Goal: Task Accomplishment & Management: Manage account settings

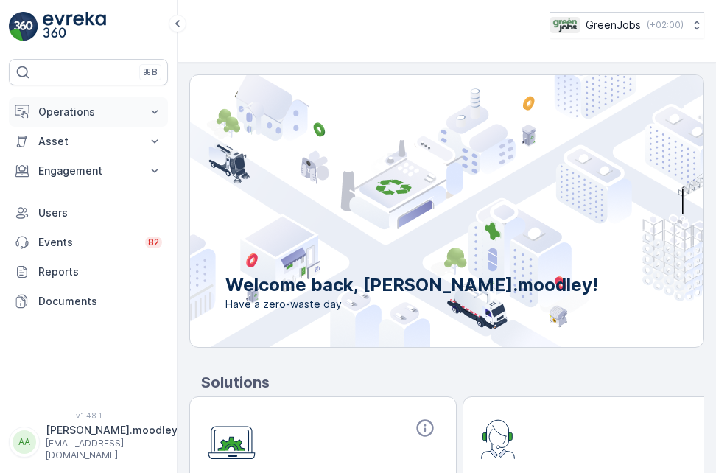
click at [150, 113] on icon at bounding box center [154, 112] width 15 height 15
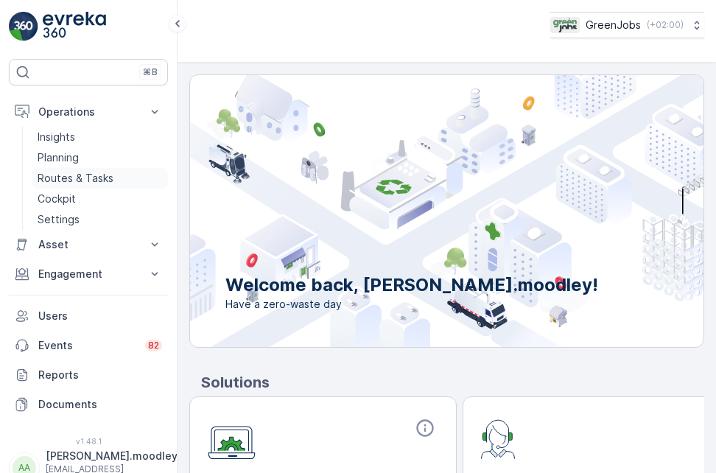
click at [84, 178] on p "Routes & Tasks" at bounding box center [76, 178] width 76 height 15
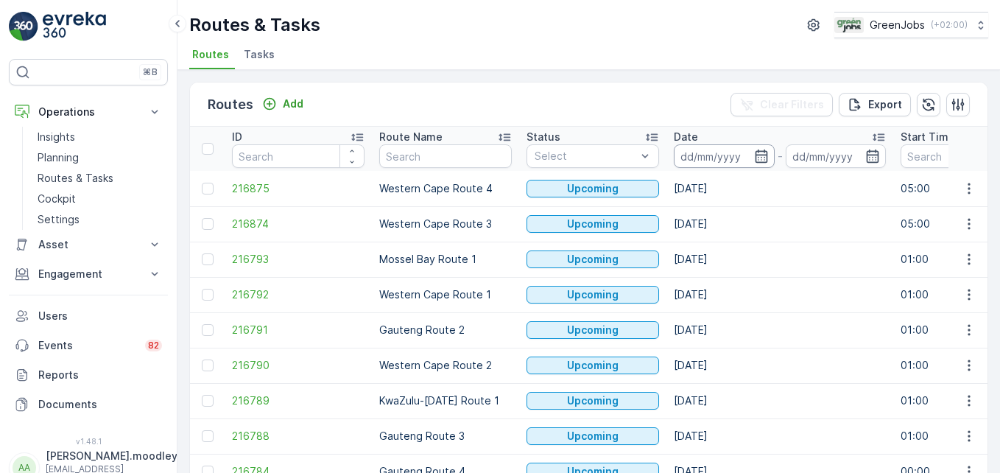
click at [702, 153] on input at bounding box center [724, 156] width 101 height 24
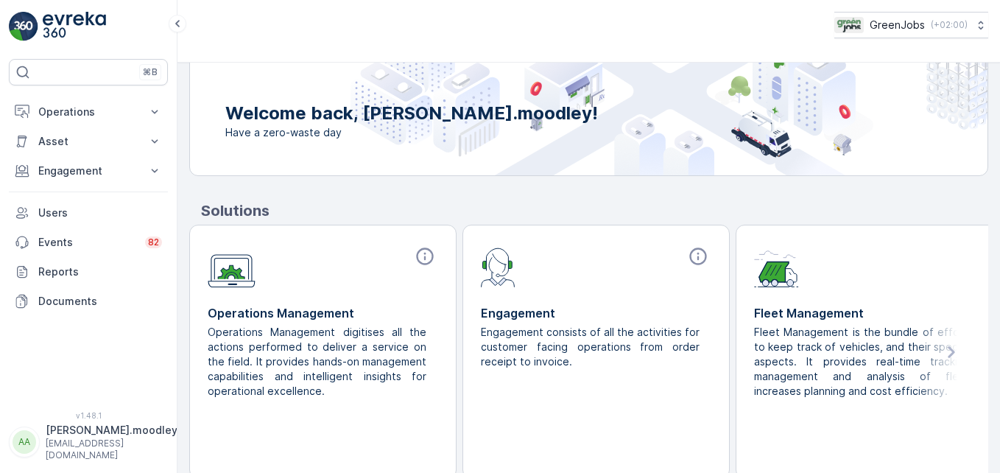
scroll to position [177, 0]
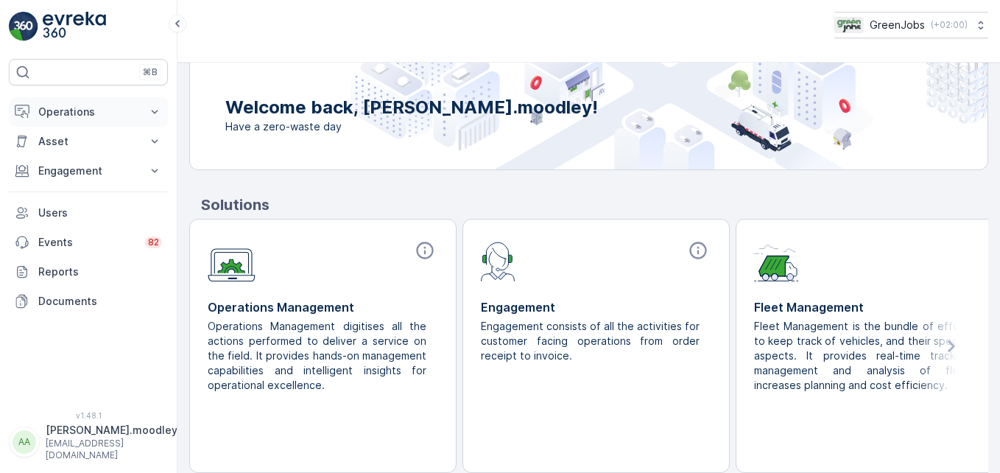
click at [156, 113] on icon at bounding box center [154, 112] width 15 height 15
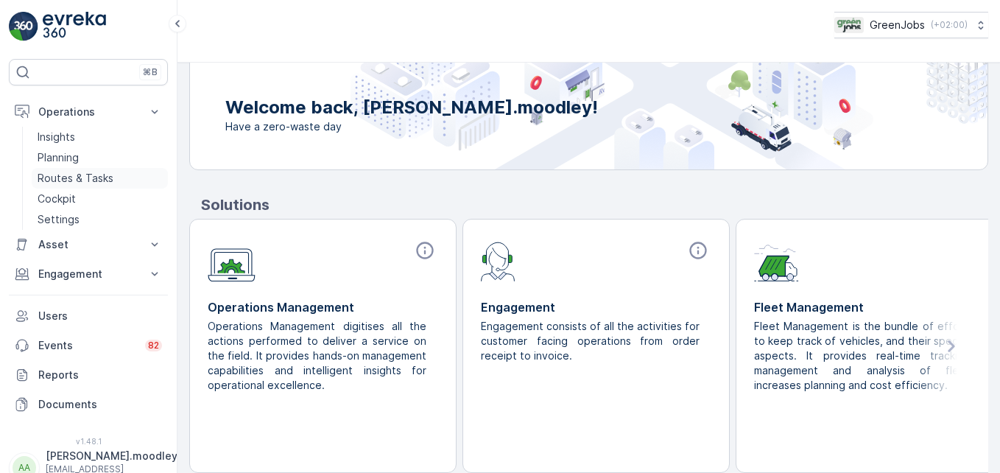
click at [74, 178] on p "Routes & Tasks" at bounding box center [76, 178] width 76 height 15
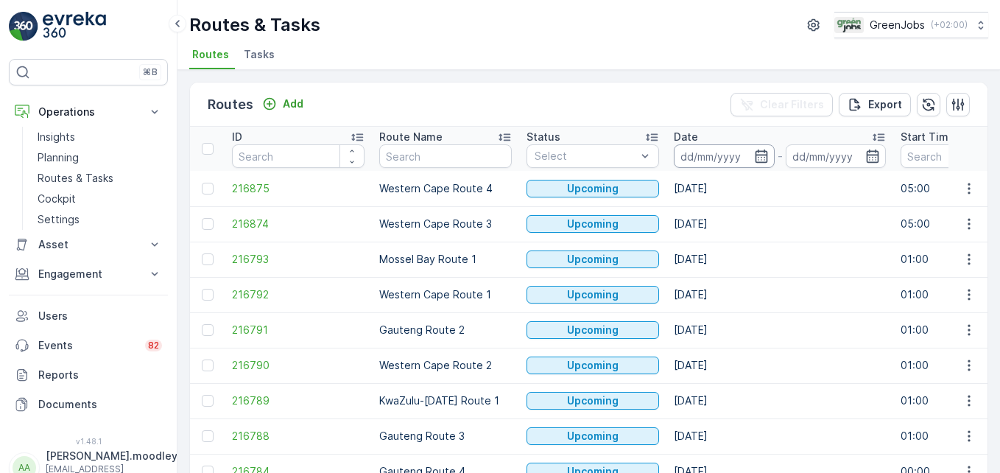
click at [705, 155] on input at bounding box center [724, 156] width 101 height 24
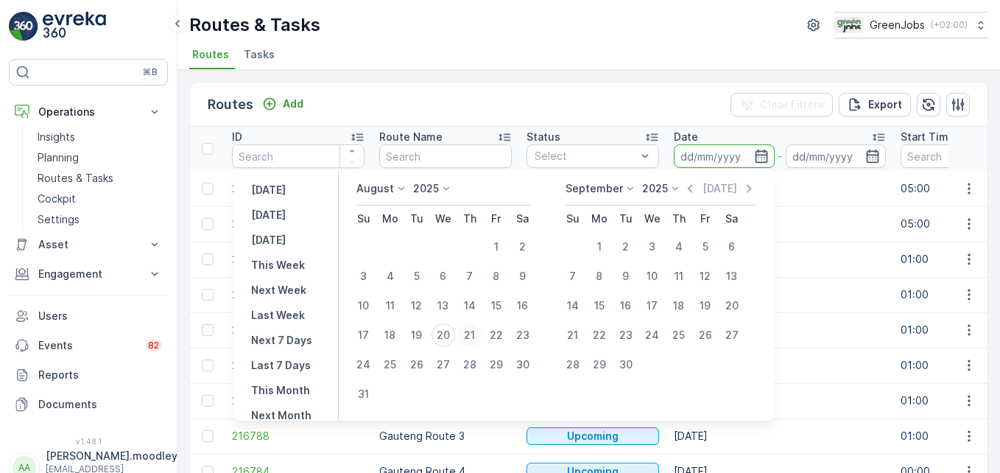
click at [476, 334] on div "21" at bounding box center [470, 335] width 24 height 24
type input "[DATE]"
click at [476, 334] on div "21" at bounding box center [470, 335] width 24 height 24
type input "[DATE]"
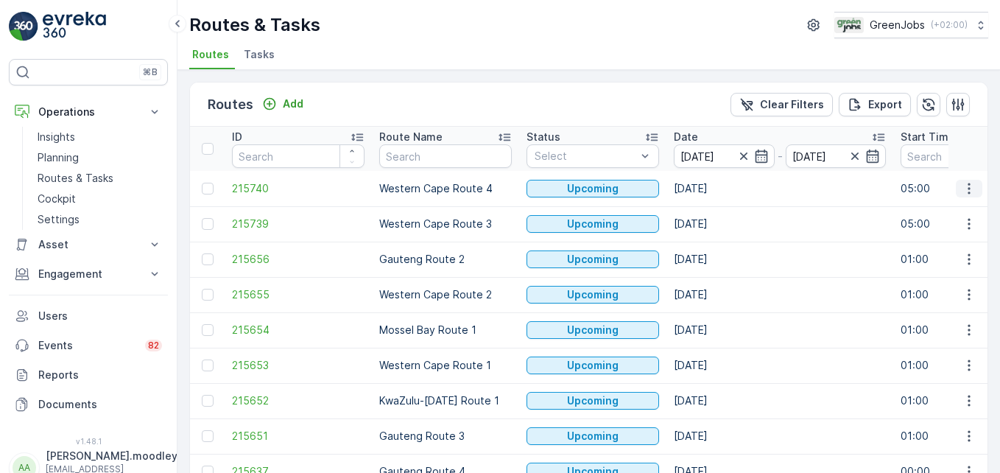
click at [715, 183] on icon "button" at bounding box center [969, 188] width 15 height 15
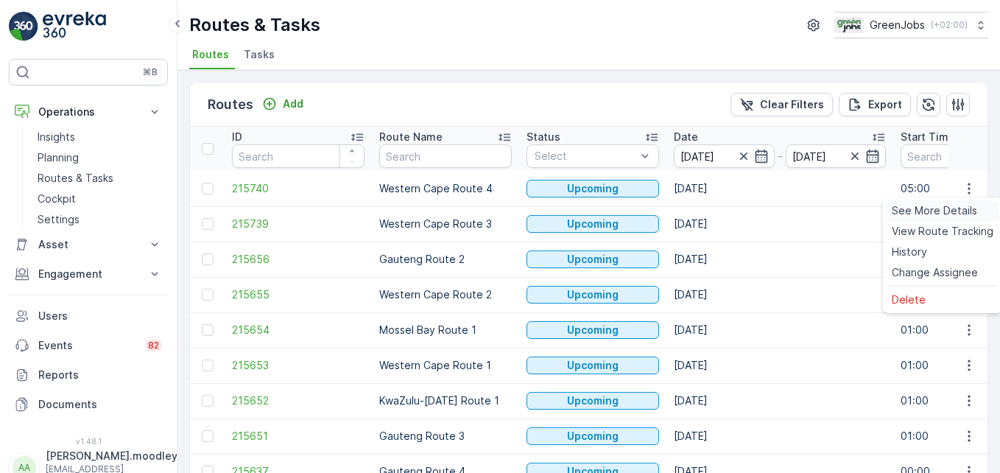
click at [715, 209] on span "See More Details" at bounding box center [934, 210] width 85 height 15
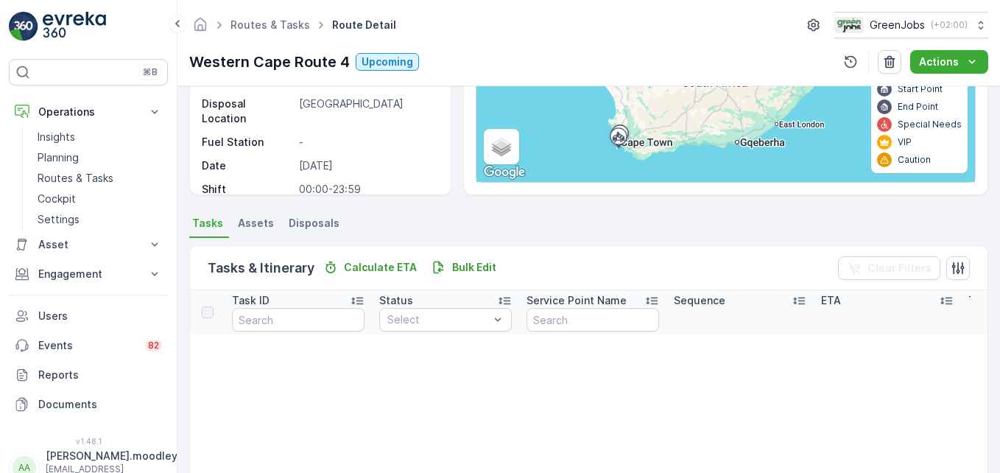
scroll to position [221, 0]
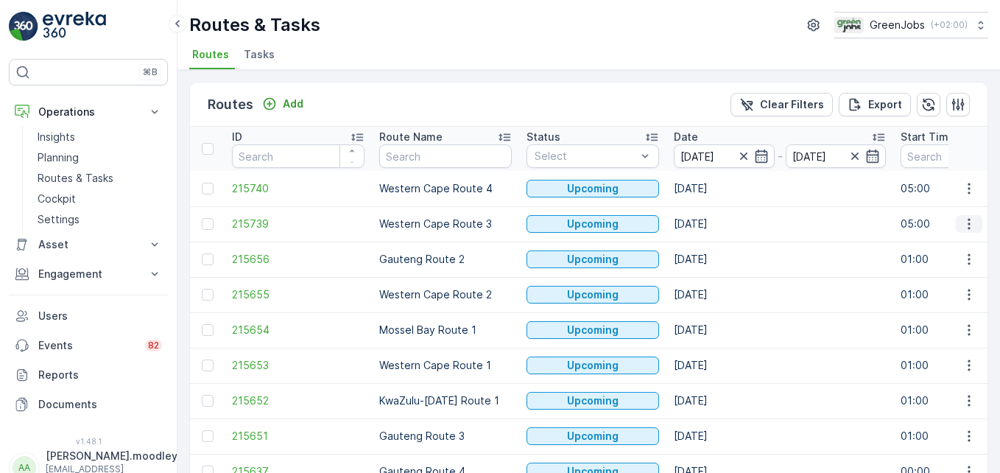
click at [715, 221] on icon "button" at bounding box center [969, 224] width 15 height 15
click at [715, 244] on span "See More Details" at bounding box center [934, 246] width 85 height 15
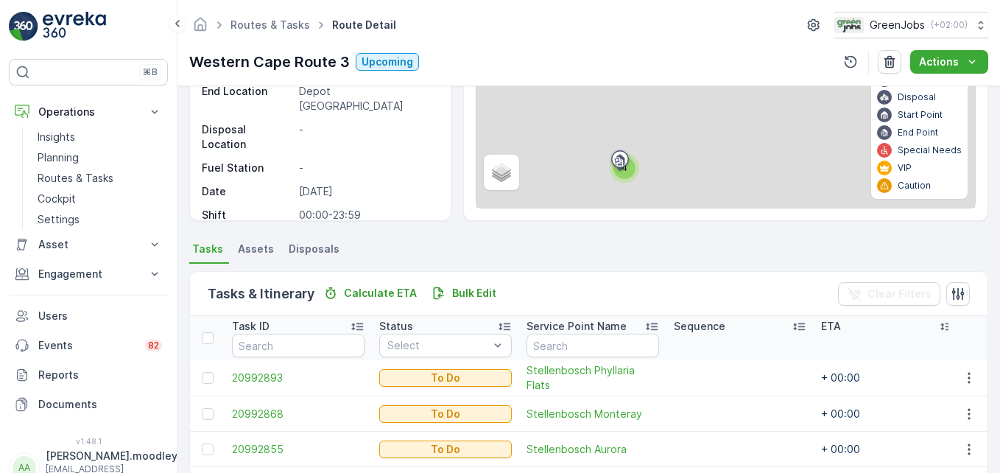
scroll to position [287, 0]
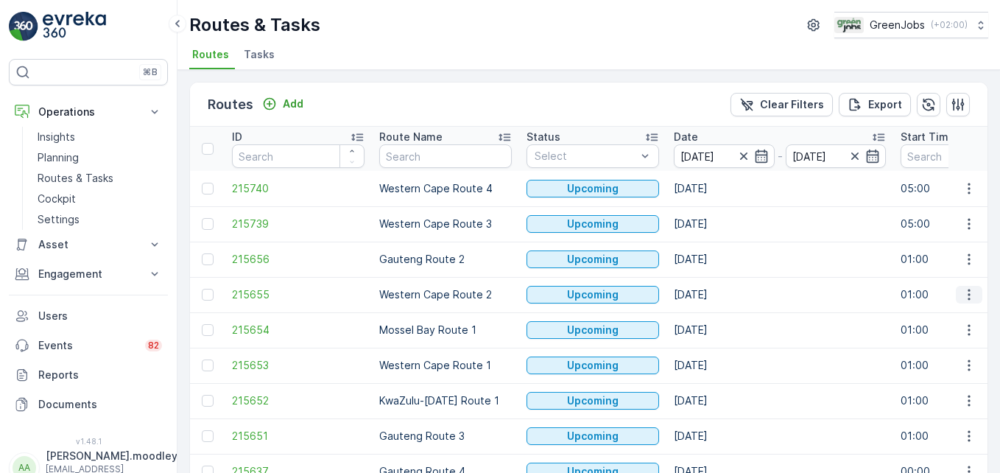
click at [715, 289] on icon "button" at bounding box center [969, 294] width 15 height 15
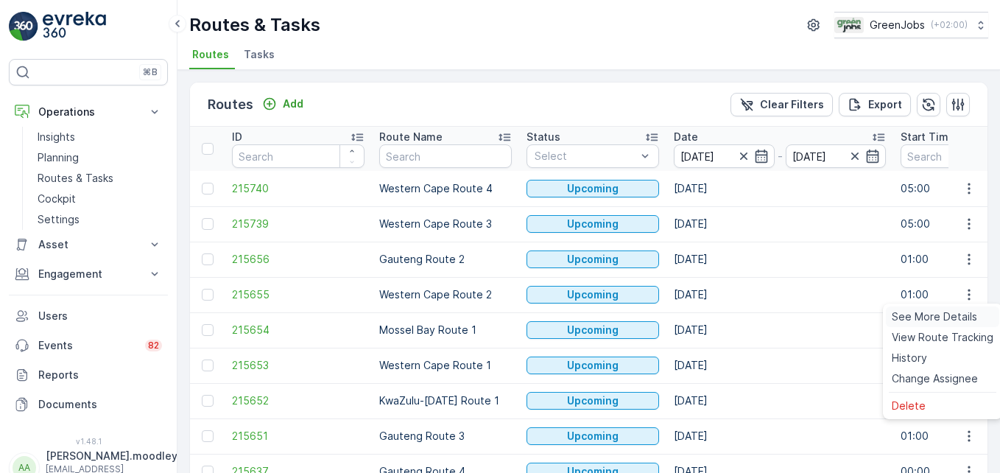
click at [715, 310] on span "See More Details" at bounding box center [934, 316] width 85 height 15
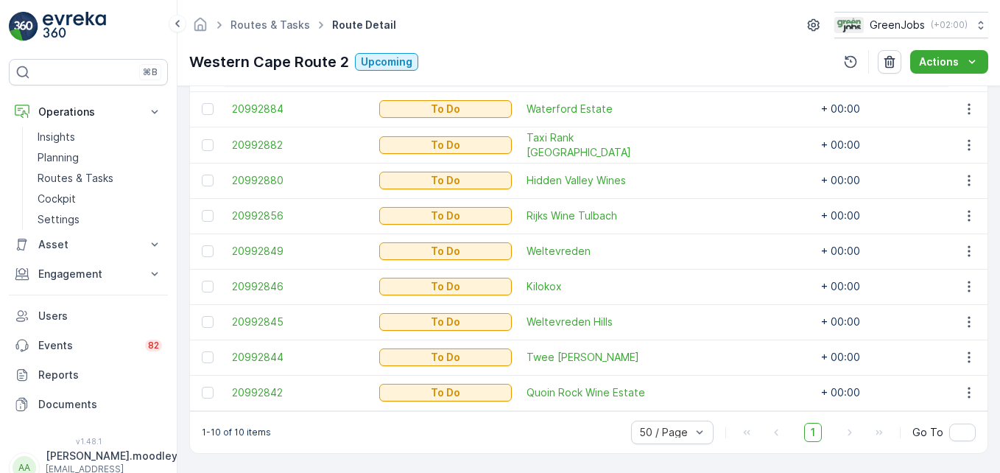
scroll to position [409, 0]
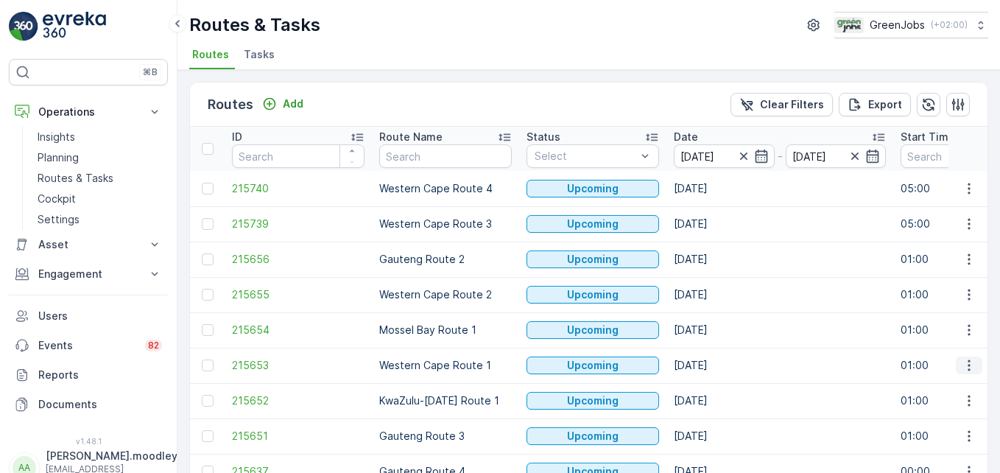
click at [715, 366] on icon "button" at bounding box center [969, 365] width 15 height 15
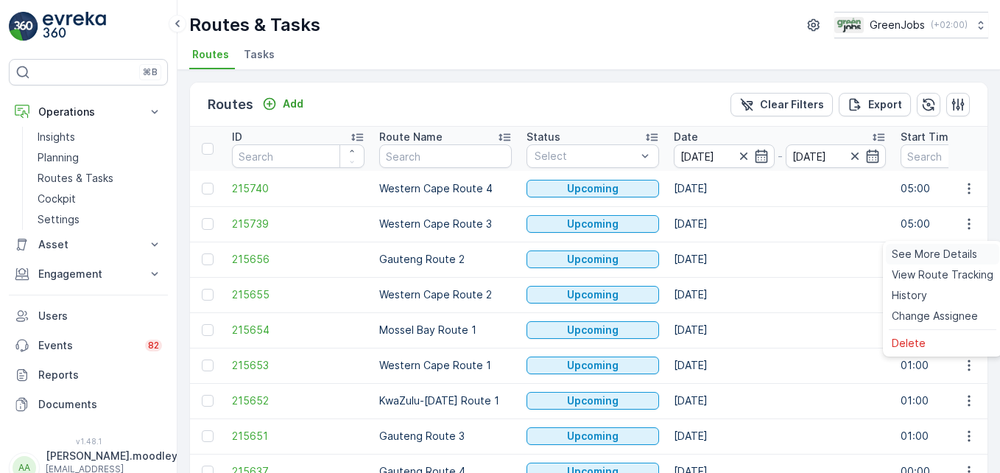
click at [715, 253] on span "See More Details" at bounding box center [934, 254] width 85 height 15
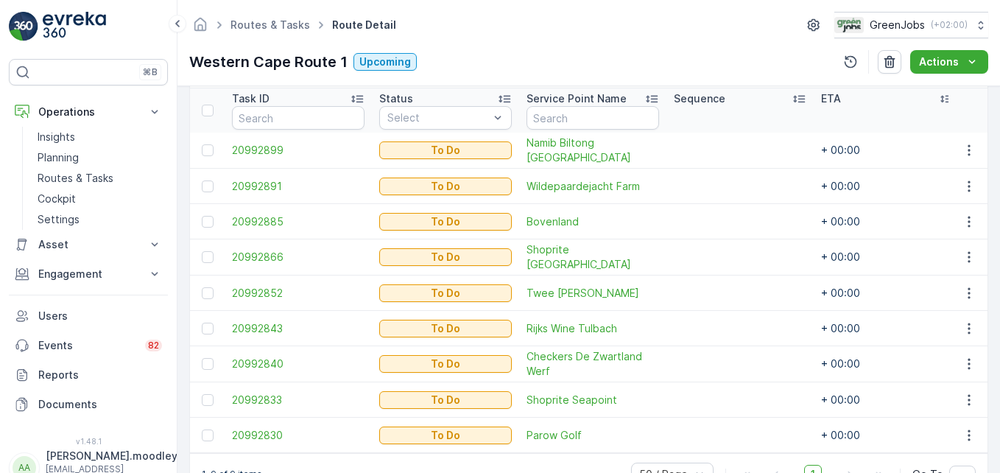
scroll to position [374, 0]
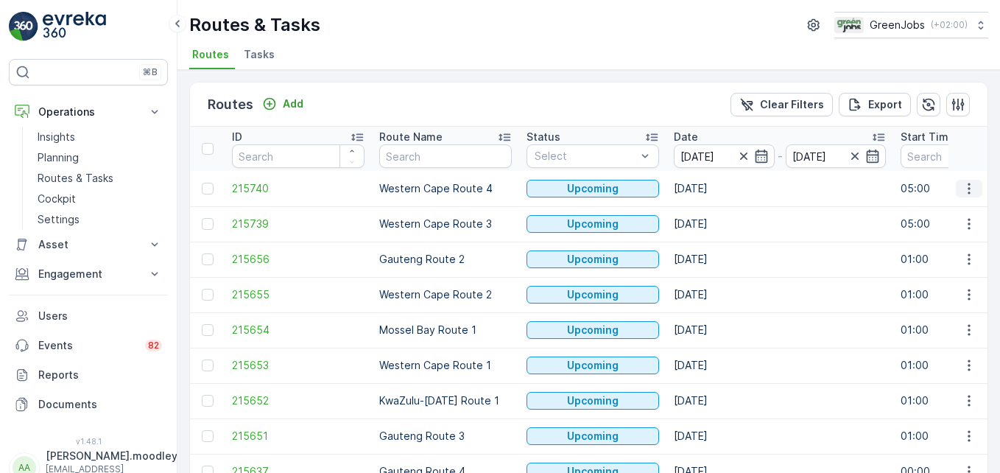
click at [715, 191] on icon "button" at bounding box center [969, 188] width 15 height 15
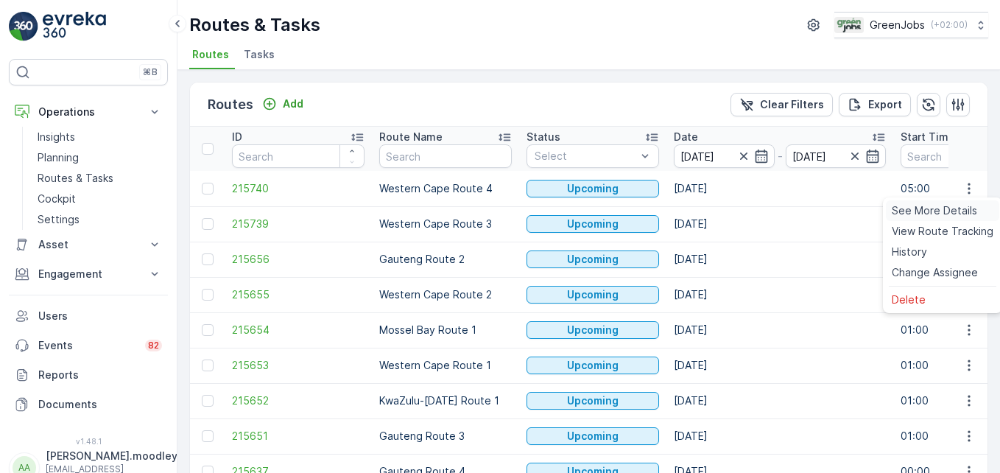
click at [715, 205] on span "See More Details" at bounding box center [934, 210] width 85 height 15
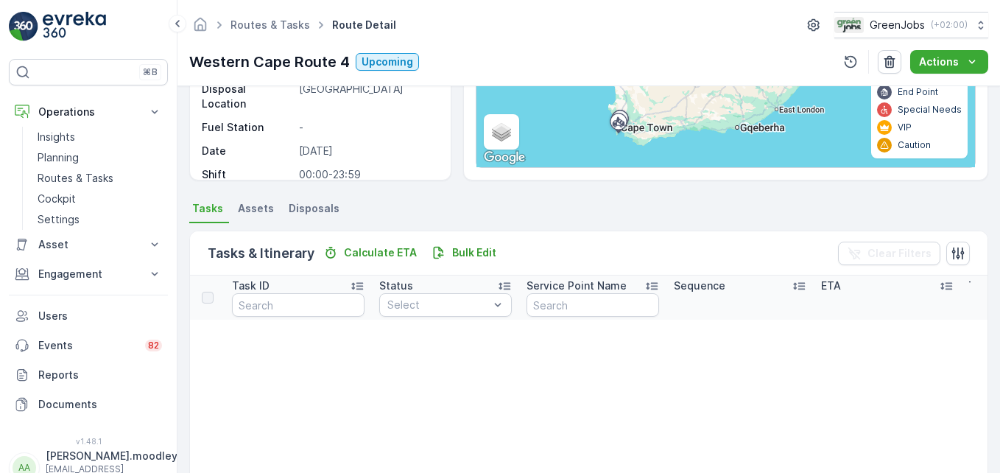
scroll to position [221, 0]
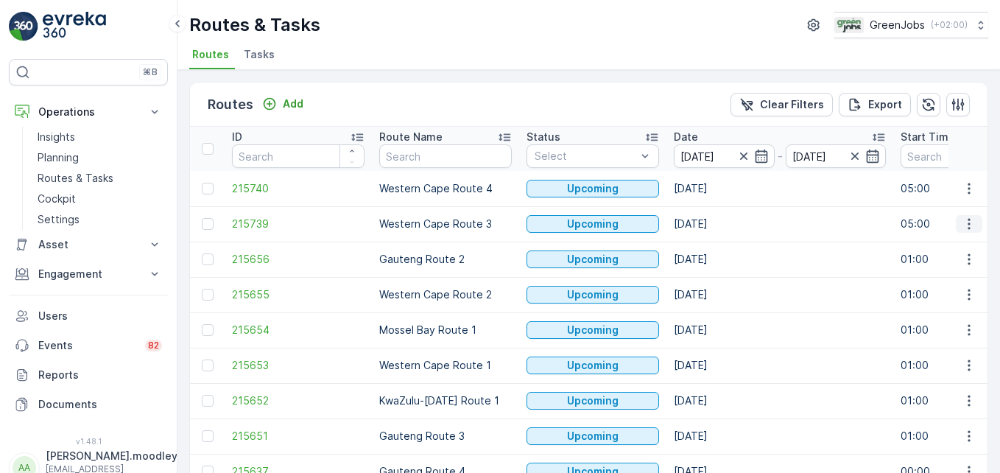
click at [715, 227] on icon "button" at bounding box center [969, 224] width 15 height 15
click at [715, 247] on span "See More Details" at bounding box center [934, 246] width 85 height 15
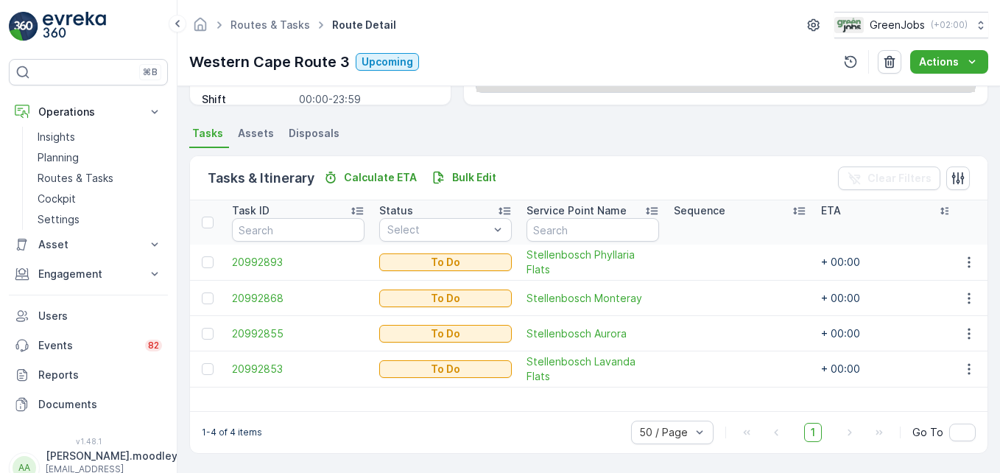
scroll to position [287, 0]
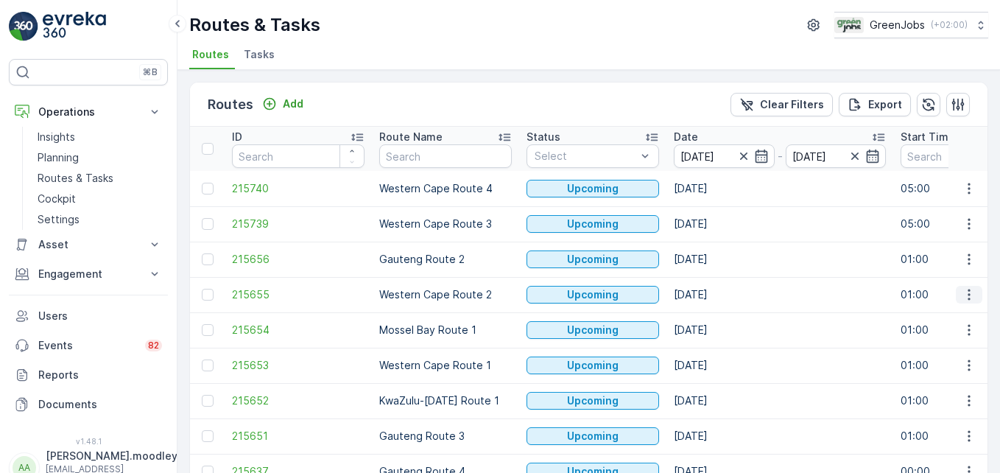
click at [715, 295] on icon "button" at bounding box center [969, 294] width 2 height 11
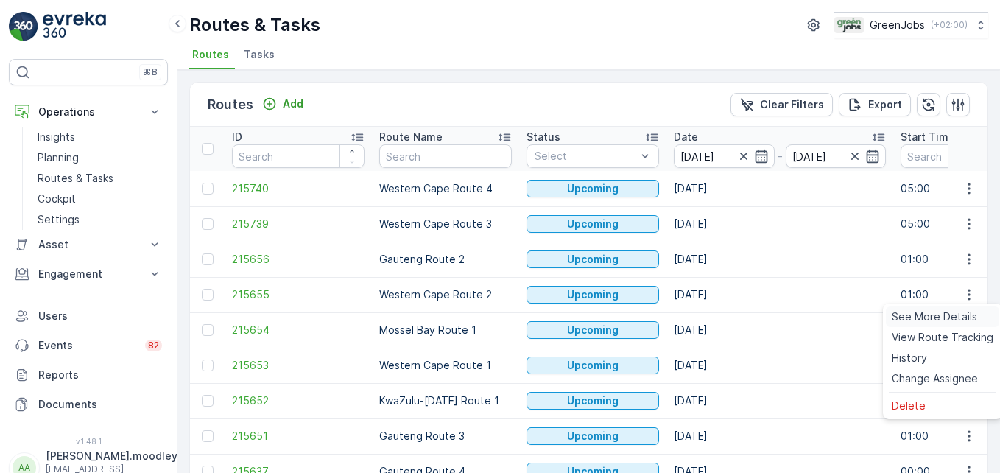
click at [715, 314] on span "See More Details" at bounding box center [934, 316] width 85 height 15
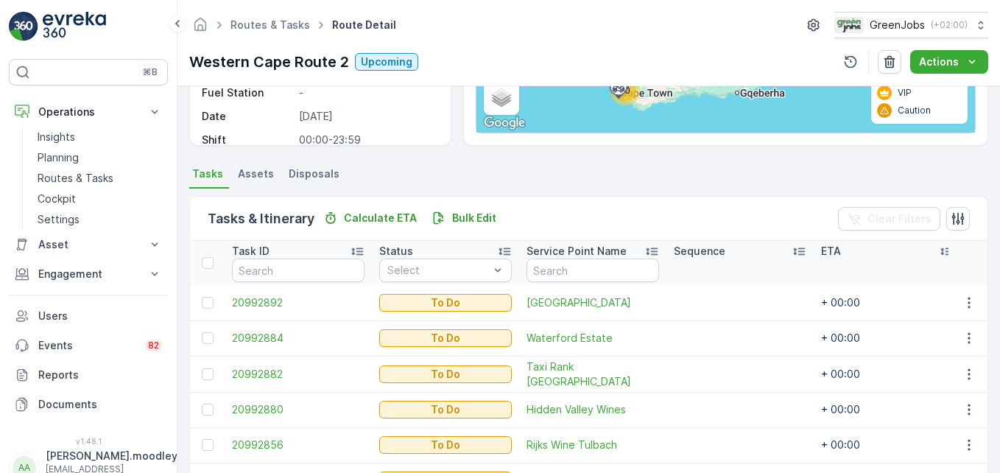
scroll to position [295, 0]
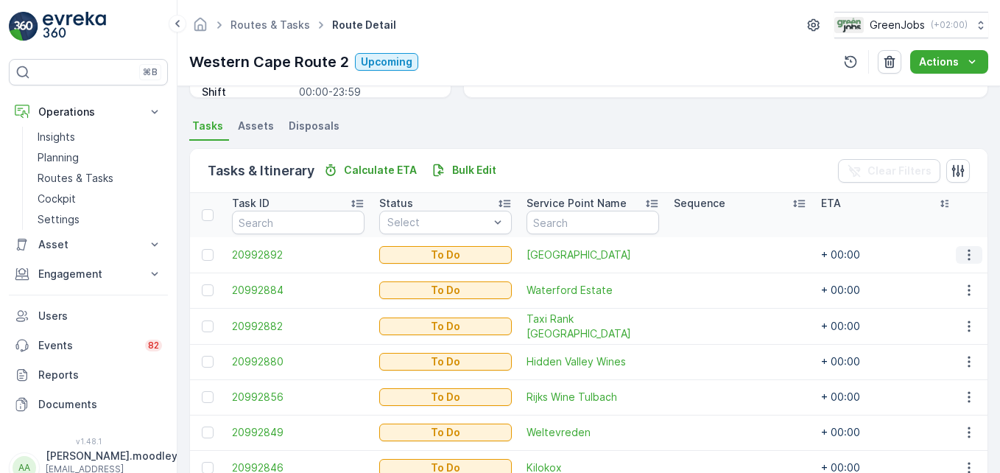
click at [715, 258] on icon "button" at bounding box center [969, 254] width 15 height 15
click at [715, 322] on span "Change Route" at bounding box center [931, 318] width 71 height 15
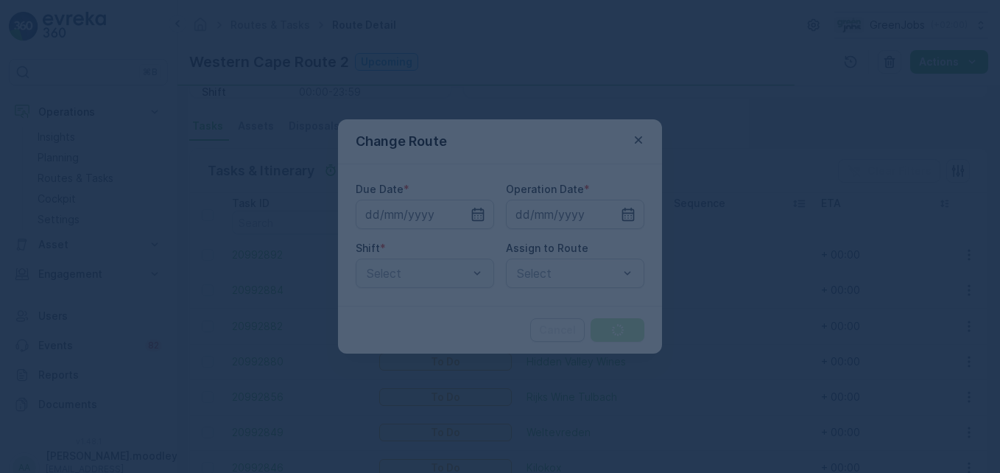
type input "[DATE]"
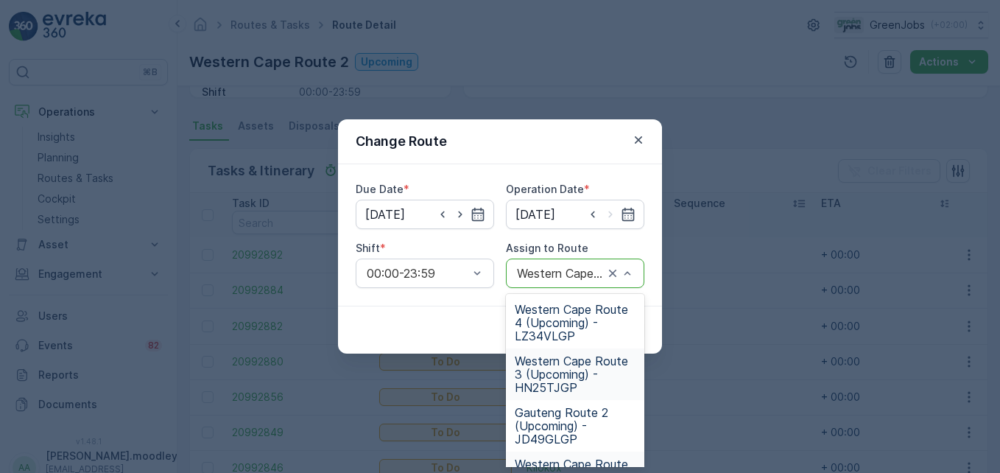
click at [572, 379] on span "Western Cape Route 3 (Upcoming) - HN25TJGP" at bounding box center [575, 374] width 121 height 40
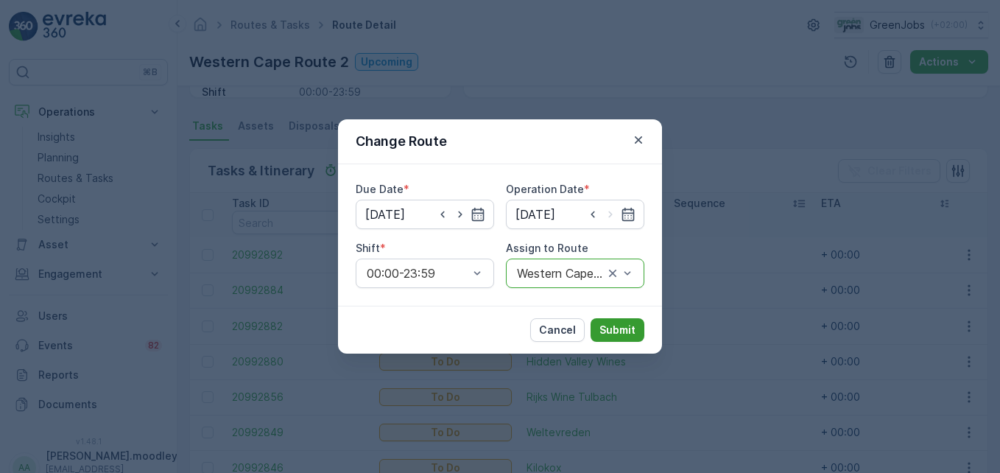
click at [617, 331] on p "Submit" at bounding box center [617, 330] width 36 height 15
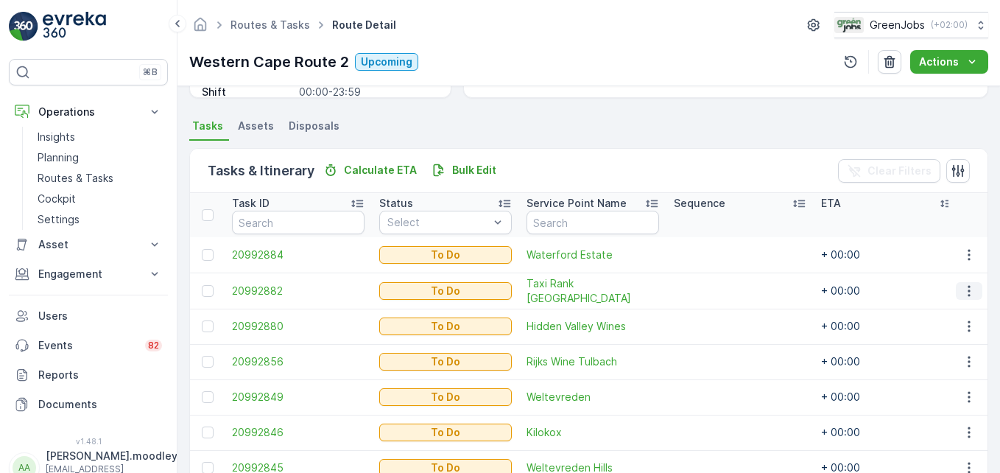
click at [715, 289] on icon "button" at bounding box center [969, 291] width 15 height 15
click at [715, 351] on span "Change Route" at bounding box center [931, 353] width 71 height 15
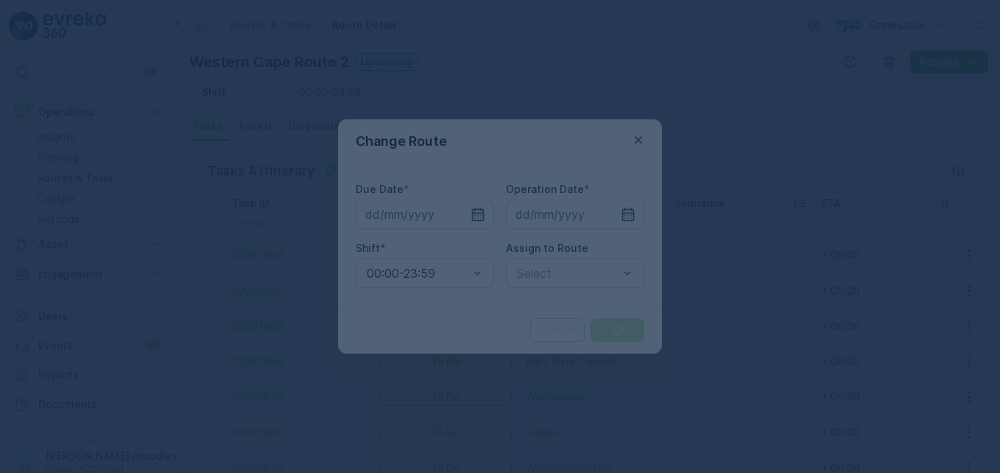
type input "[DATE]"
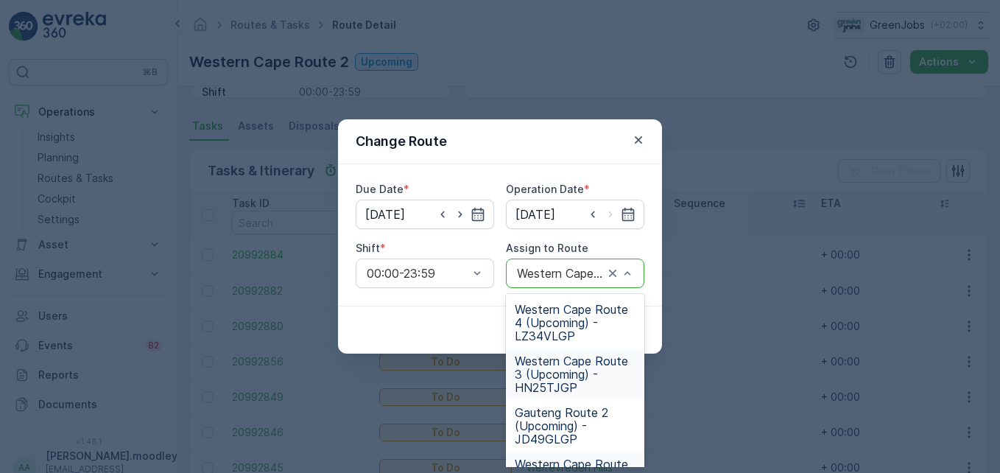
click at [555, 382] on span "Western Cape Route 3 (Upcoming) - HN25TJGP" at bounding box center [575, 374] width 121 height 40
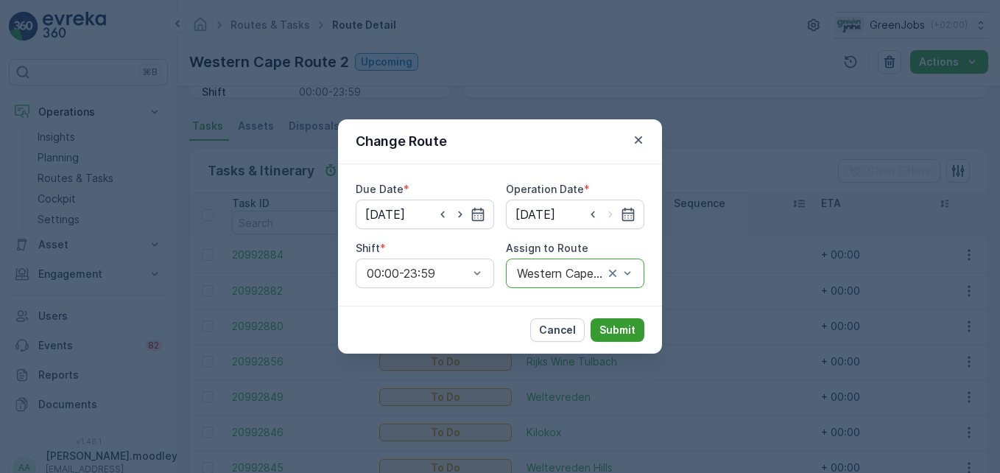
click at [616, 334] on p "Submit" at bounding box center [617, 330] width 36 height 15
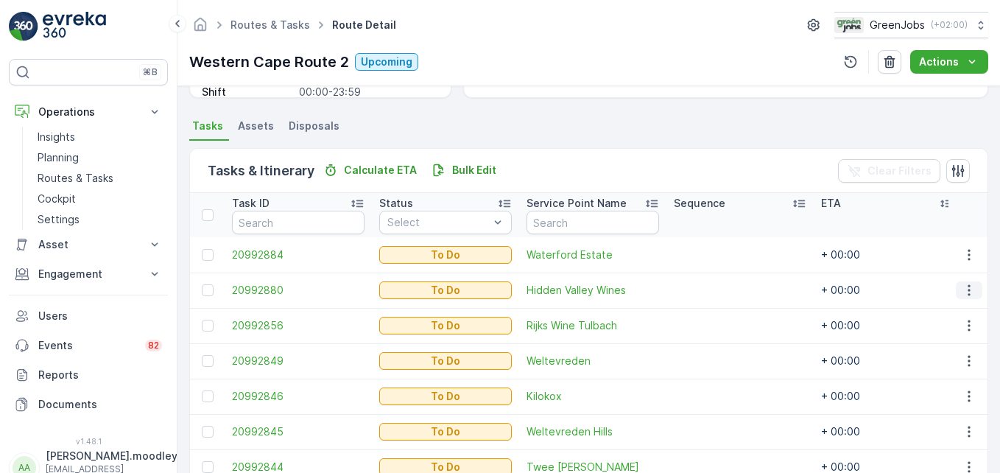
click at [715, 292] on icon "button" at bounding box center [969, 290] width 15 height 15
click at [715, 352] on span "Change Route" at bounding box center [931, 353] width 71 height 15
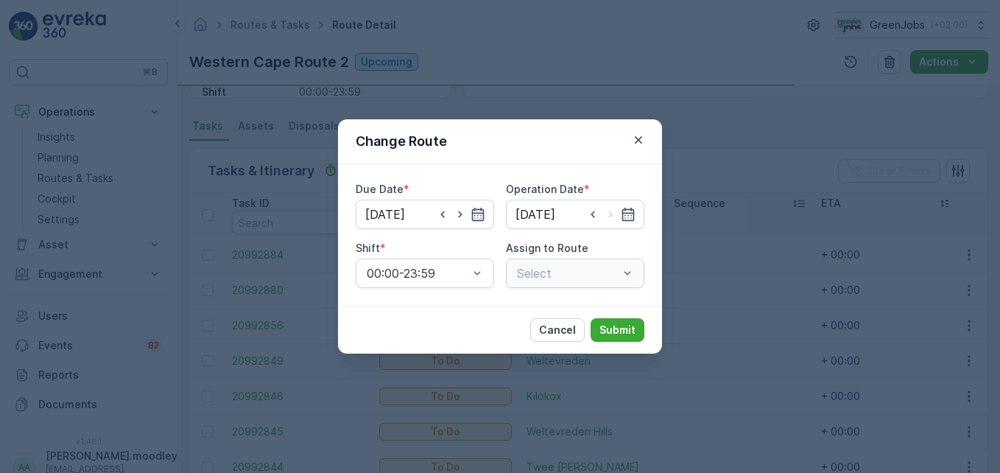
type input "[DATE]"
click at [636, 272] on div "Western Cape Route 2 (Upcoming) - KT96WKGP" at bounding box center [575, 272] width 138 height 29
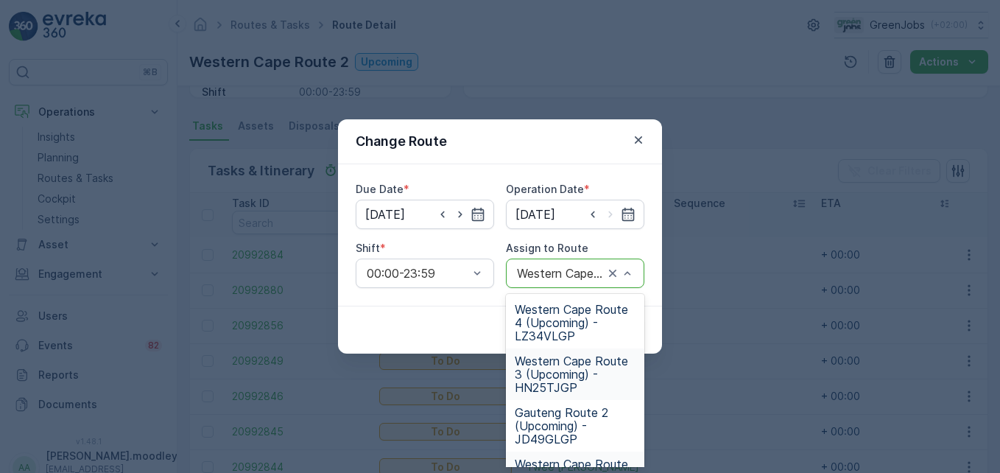
click at [570, 378] on span "Western Cape Route 3 (Upcoming) - HN25TJGP" at bounding box center [575, 374] width 121 height 40
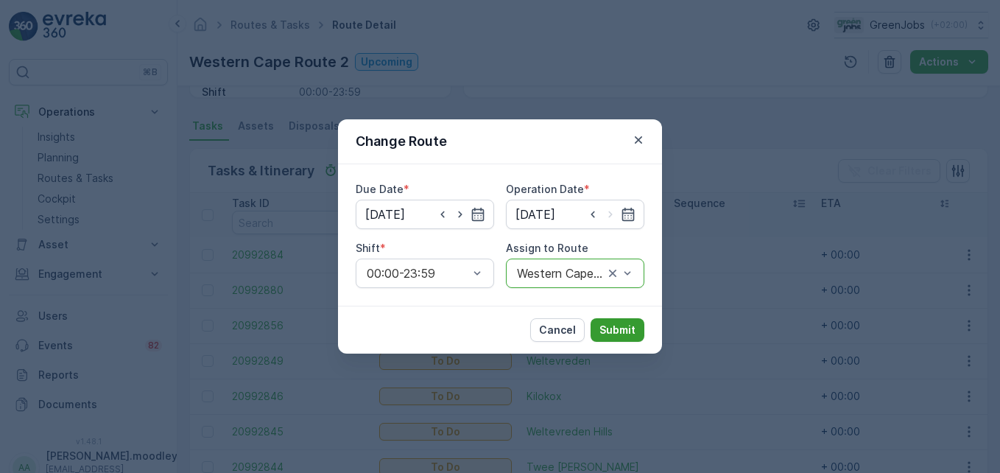
click at [629, 332] on p "Submit" at bounding box center [617, 330] width 36 height 15
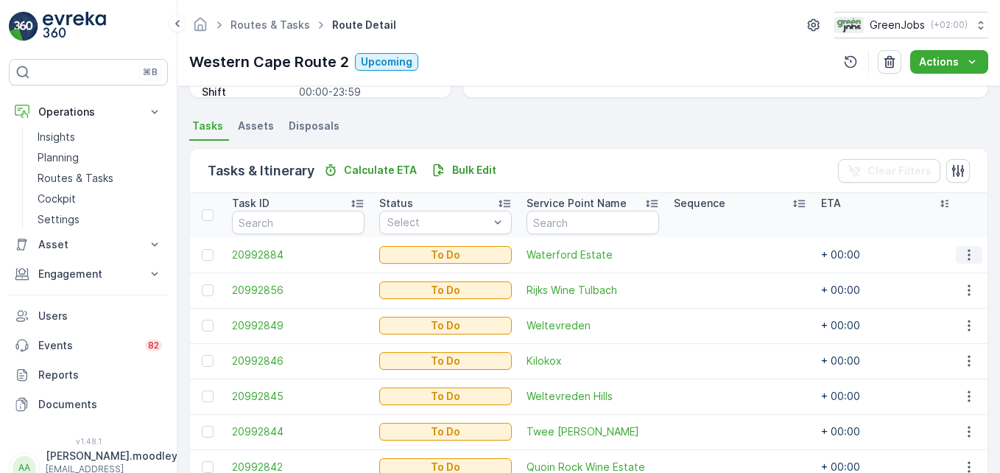
click at [715, 252] on icon "button" at bounding box center [969, 254] width 15 height 15
click at [715, 320] on span "Change Route" at bounding box center [931, 318] width 71 height 15
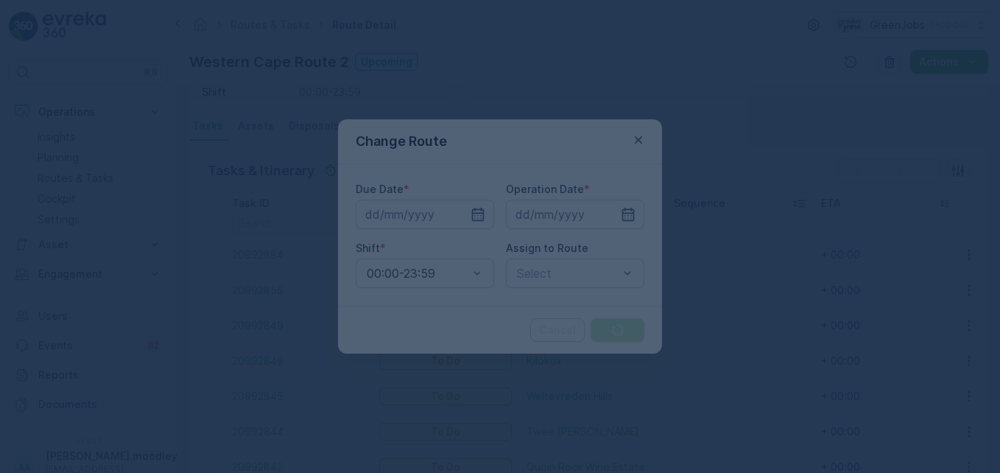
type input "[DATE]"
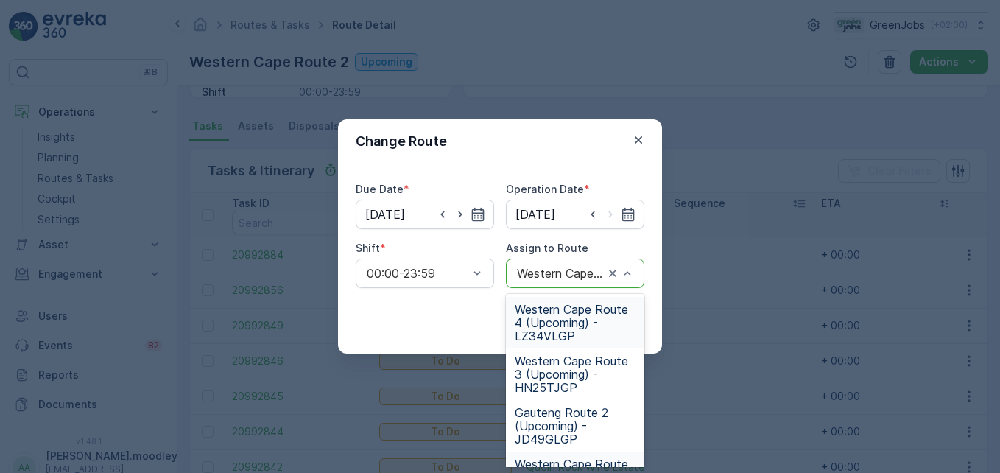
click at [637, 273] on div "Western Cape Route 2 (Upcoming) - KT96WKGP" at bounding box center [575, 272] width 138 height 29
click at [556, 371] on span "Western Cape Route 3 (Upcoming) - HN25TJGP" at bounding box center [575, 374] width 121 height 40
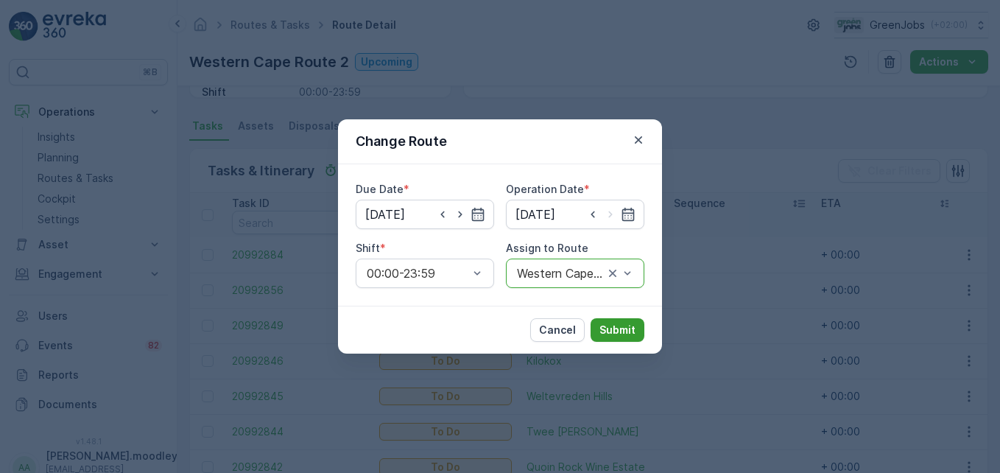
click at [622, 331] on p "Submit" at bounding box center [617, 330] width 36 height 15
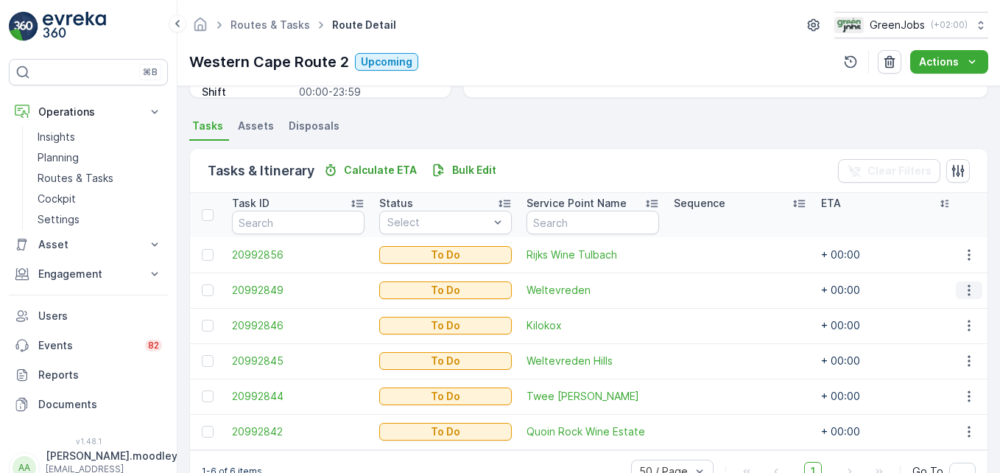
click at [715, 292] on icon "button" at bounding box center [969, 290] width 15 height 15
click at [715, 350] on span "Change Route" at bounding box center [931, 353] width 71 height 15
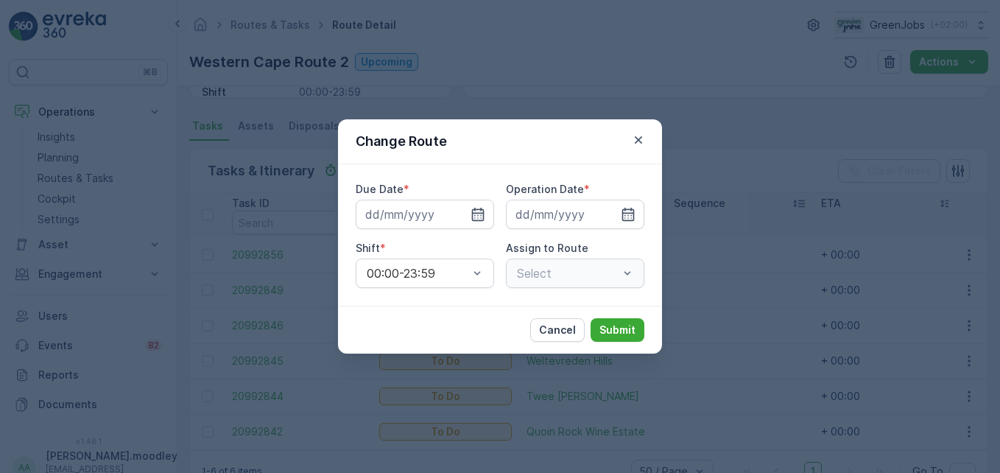
type input "[DATE]"
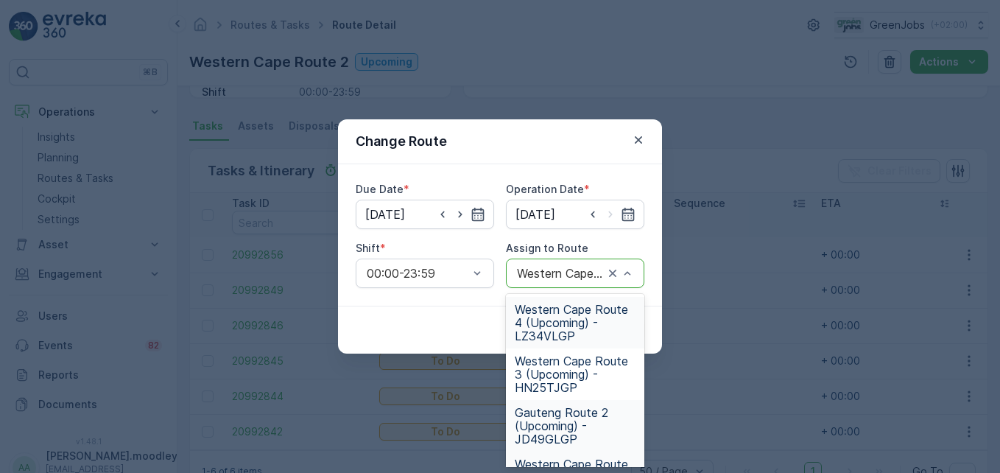
scroll to position [1, 0]
click at [563, 378] on span "Western Cape Route 3 (Upcoming) - HN25TJGP" at bounding box center [575, 373] width 121 height 40
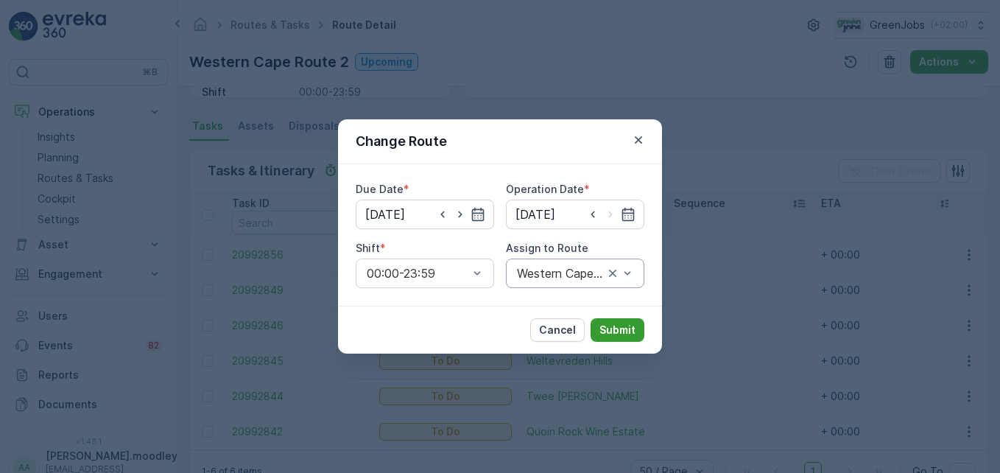
click at [616, 334] on p "Submit" at bounding box center [617, 330] width 36 height 15
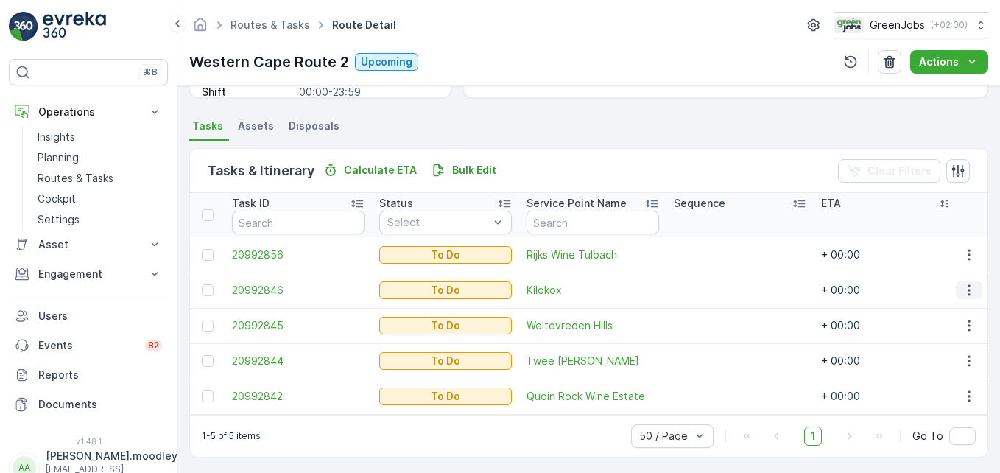
click at [715, 289] on icon "button" at bounding box center [969, 290] width 2 height 11
click at [715, 353] on span "Change Route" at bounding box center [931, 353] width 71 height 15
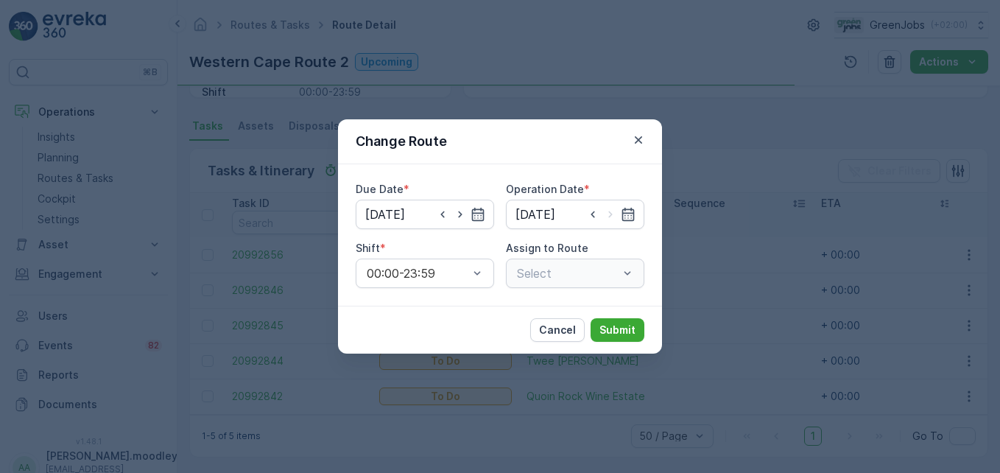
type input "[DATE]"
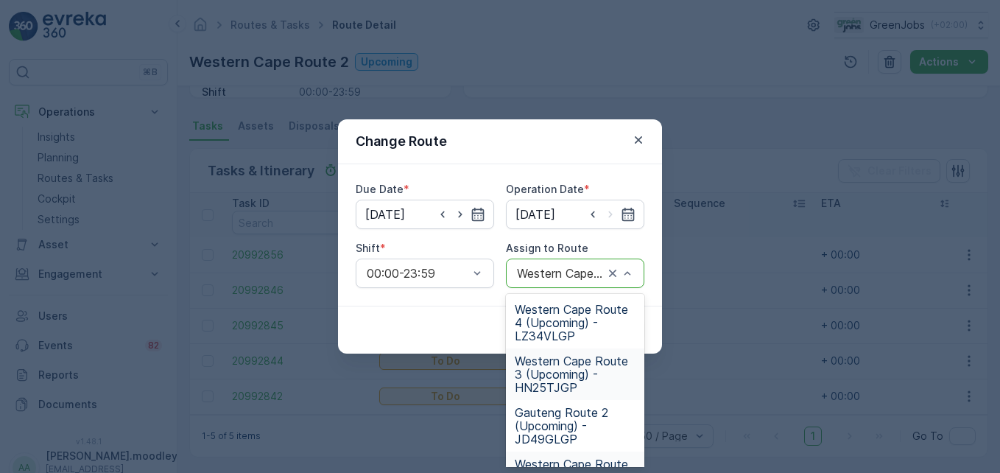
click at [577, 379] on span "Western Cape Route 3 (Upcoming) - HN25TJGP" at bounding box center [575, 374] width 121 height 40
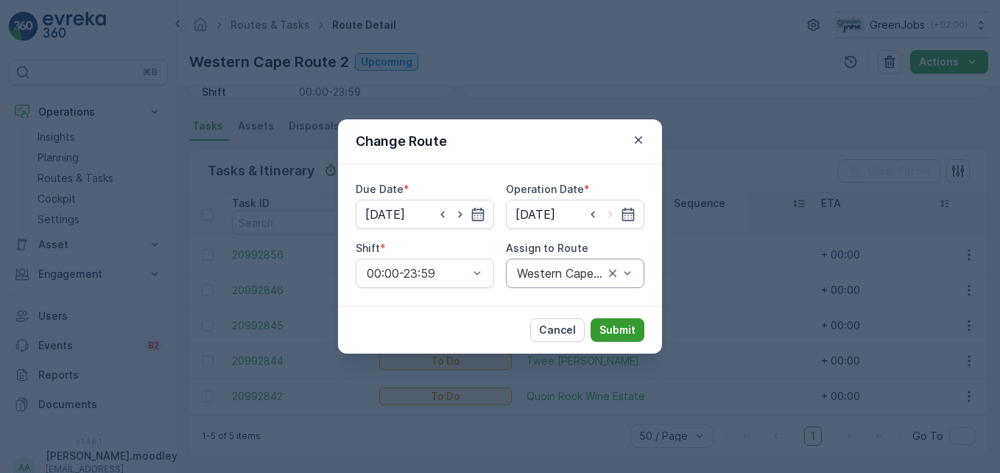
click at [625, 334] on p "Submit" at bounding box center [617, 330] width 36 height 15
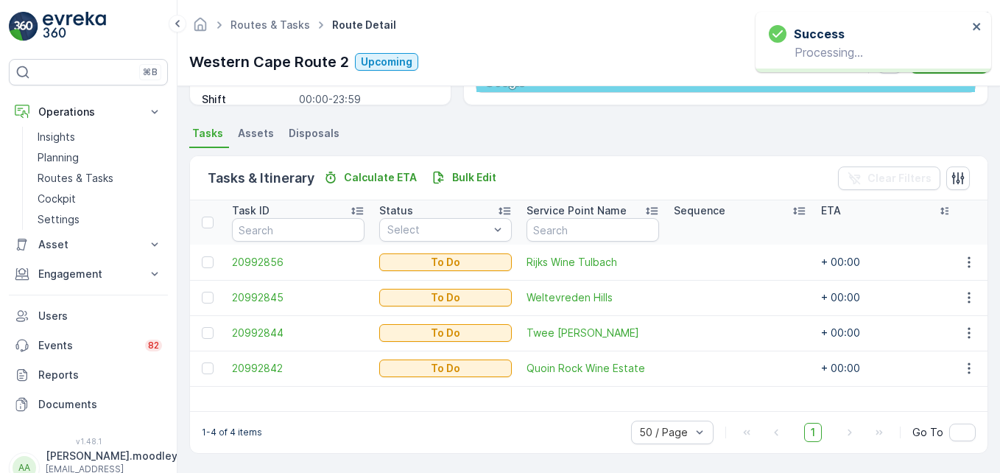
scroll to position [287, 0]
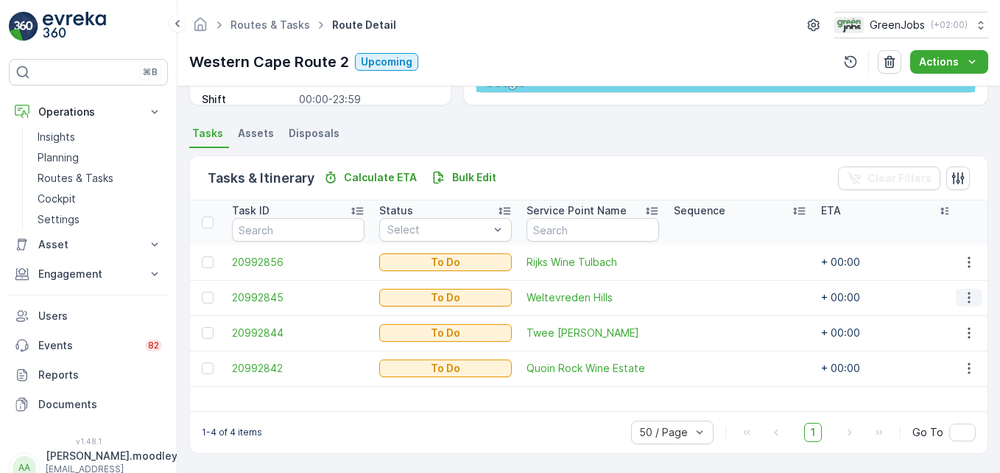
click at [715, 300] on icon "button" at bounding box center [969, 297] width 15 height 15
click at [715, 363] on span "Change Route" at bounding box center [931, 360] width 71 height 15
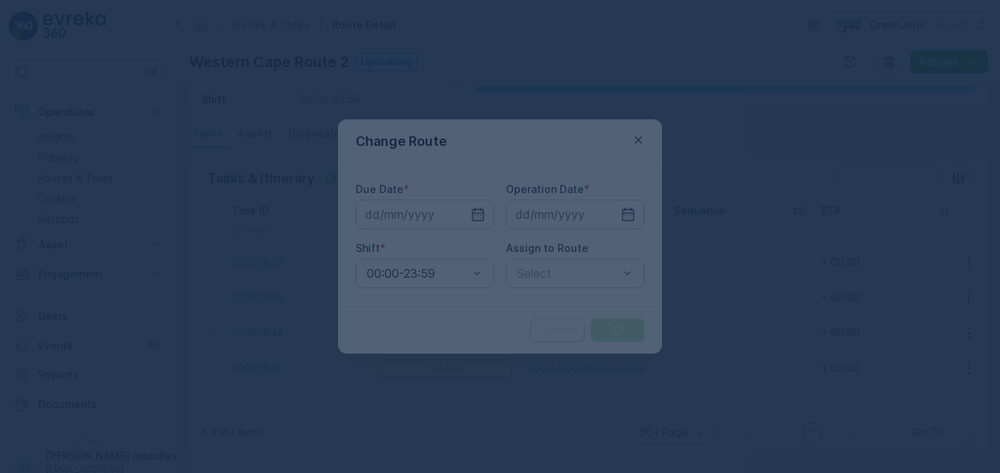
type input "[DATE]"
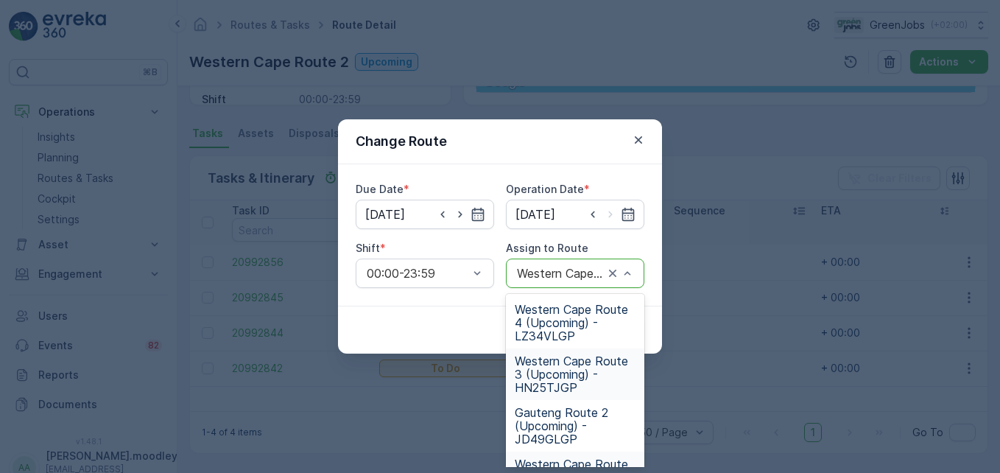
click at [566, 376] on span "Western Cape Route 3 (Upcoming) - HN25TJGP" at bounding box center [575, 374] width 121 height 40
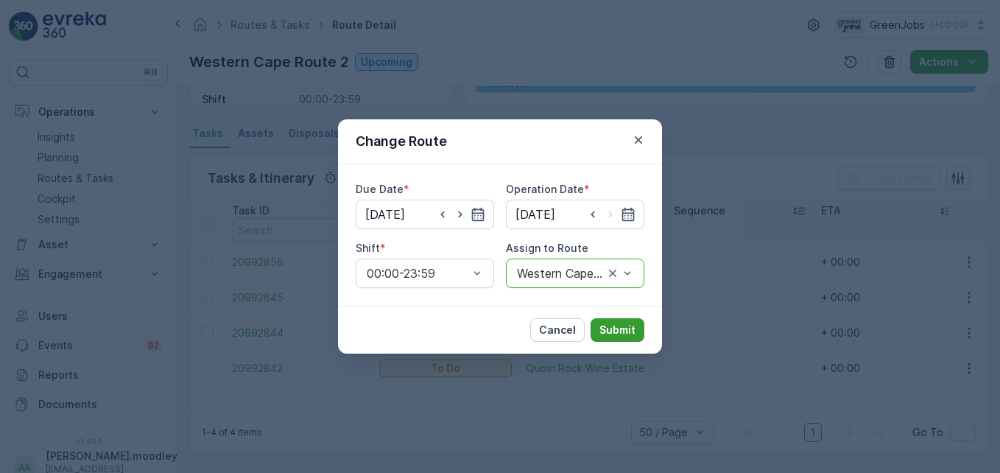
click at [617, 333] on p "Submit" at bounding box center [617, 330] width 36 height 15
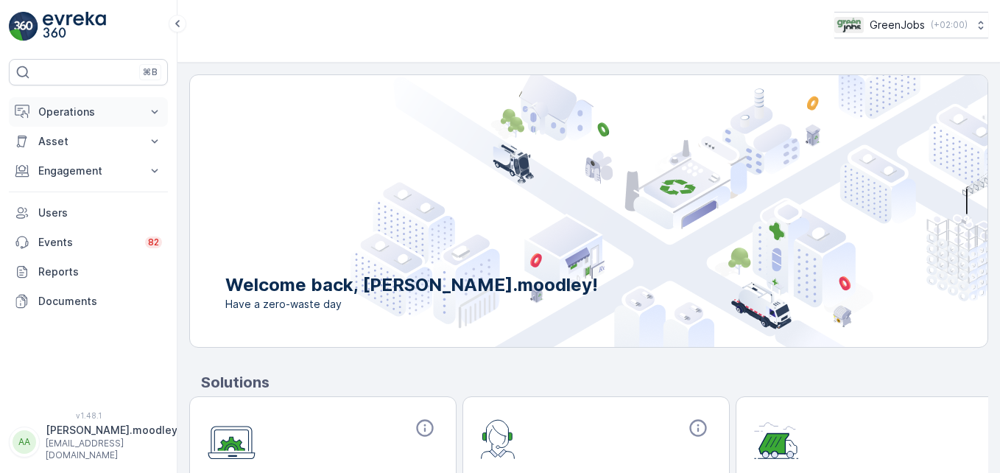
click at [154, 109] on icon at bounding box center [154, 112] width 15 height 15
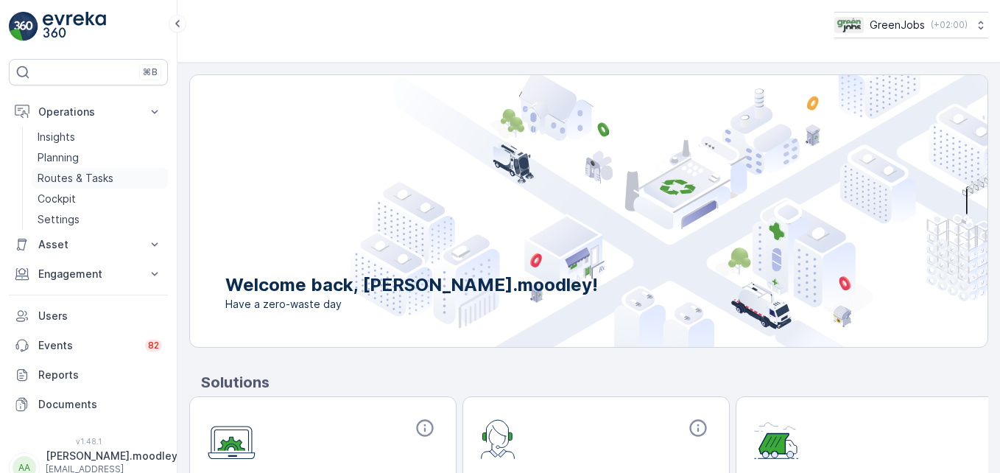
click at [107, 177] on p "Routes & Tasks" at bounding box center [76, 178] width 76 height 15
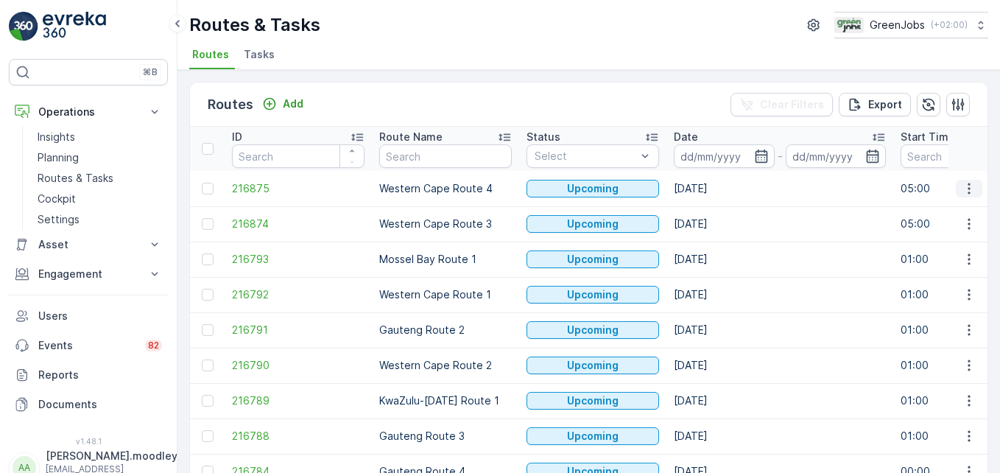
click at [715, 189] on icon "button" at bounding box center [969, 188] width 15 height 15
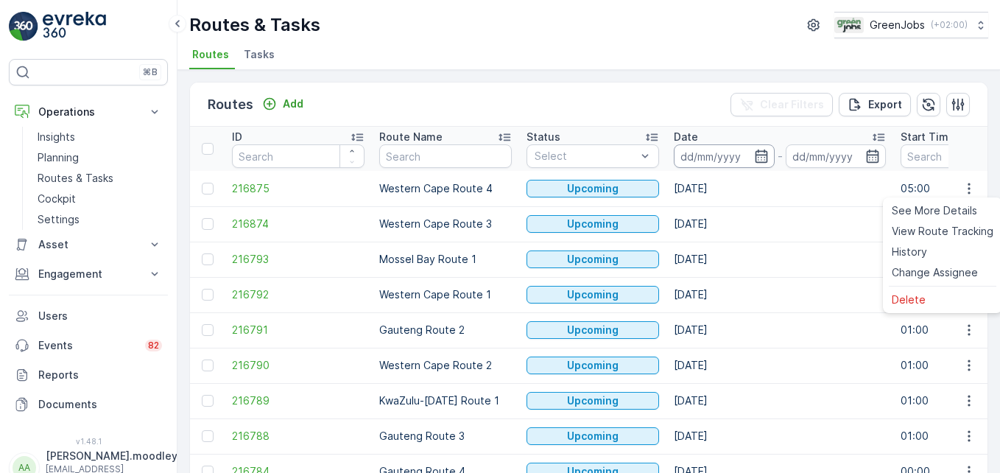
click at [715, 155] on input at bounding box center [724, 156] width 101 height 24
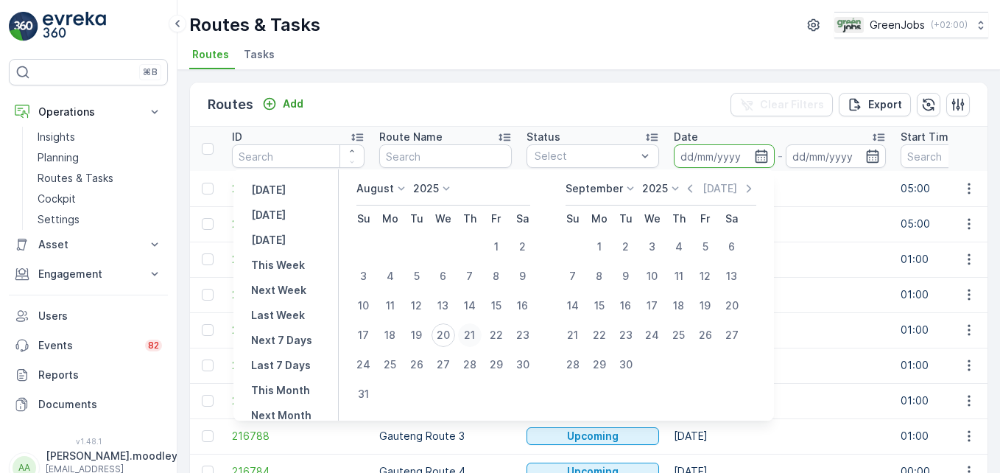
click at [479, 332] on div "21" at bounding box center [470, 335] width 24 height 24
type input "[DATE]"
click at [479, 332] on div "21" at bounding box center [470, 335] width 24 height 24
type input "[DATE]"
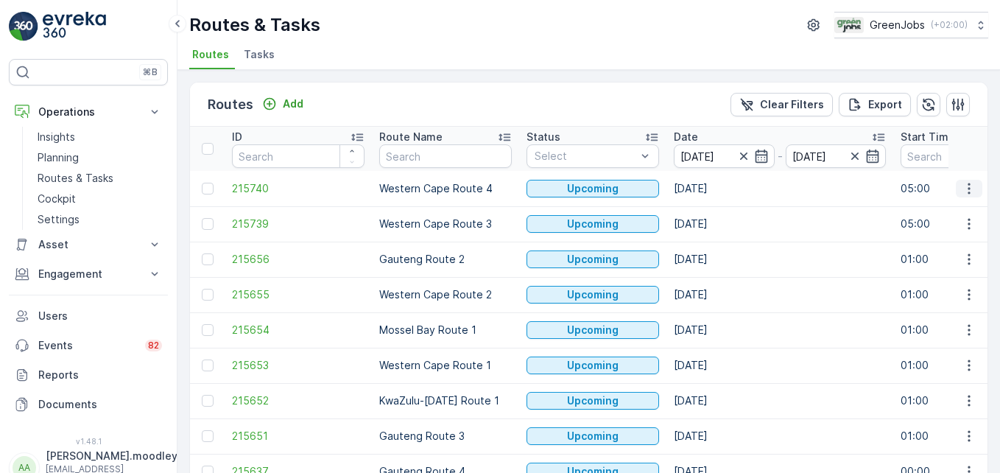
click at [715, 186] on icon "button" at bounding box center [969, 188] width 15 height 15
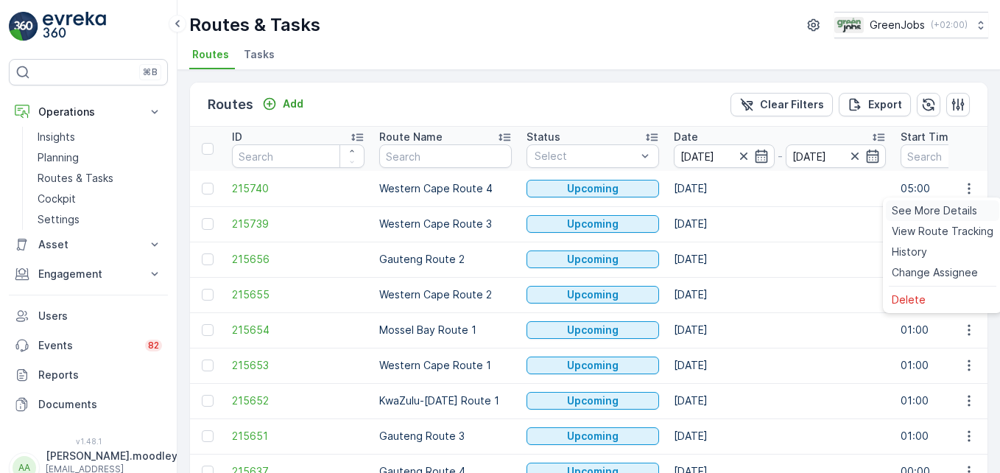
click at [715, 209] on span "See More Details" at bounding box center [934, 210] width 85 height 15
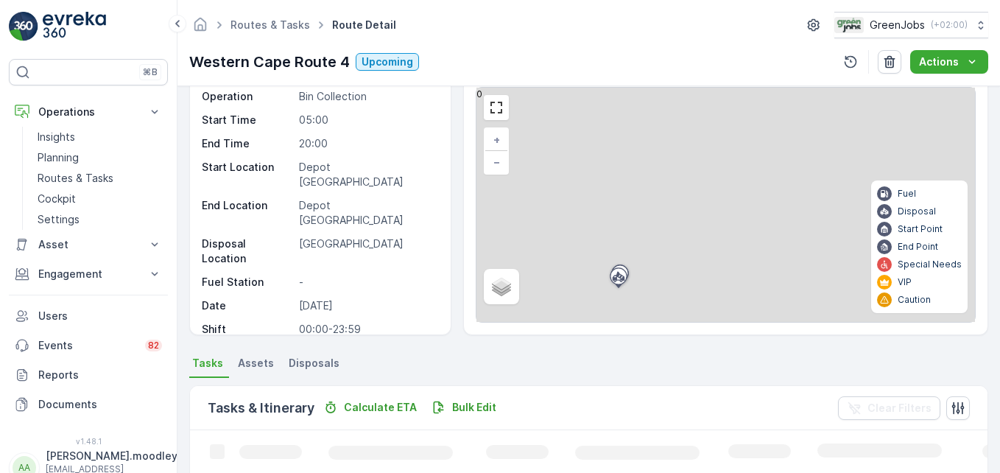
scroll to position [147, 0]
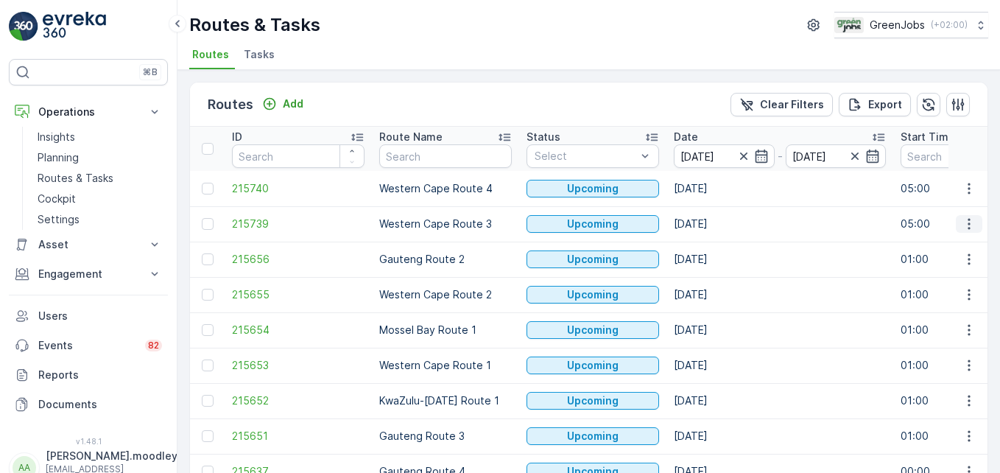
click at [715, 223] on icon "button" at bounding box center [969, 224] width 15 height 15
click at [715, 247] on span "See More Details" at bounding box center [934, 246] width 85 height 15
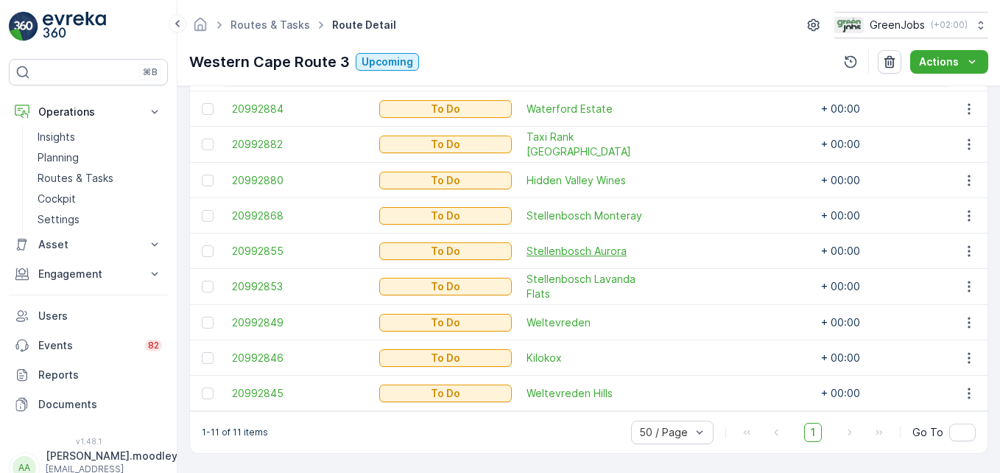
scroll to position [445, 0]
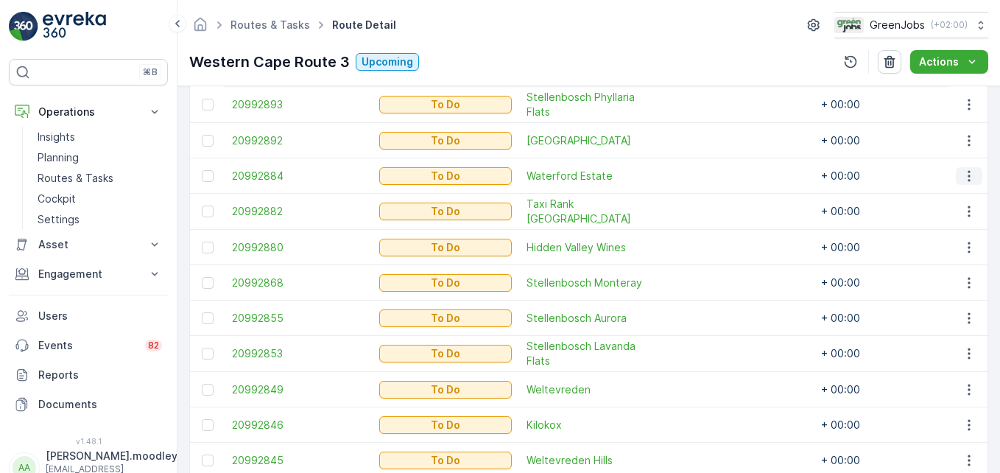
click at [715, 179] on icon "button" at bounding box center [969, 176] width 15 height 15
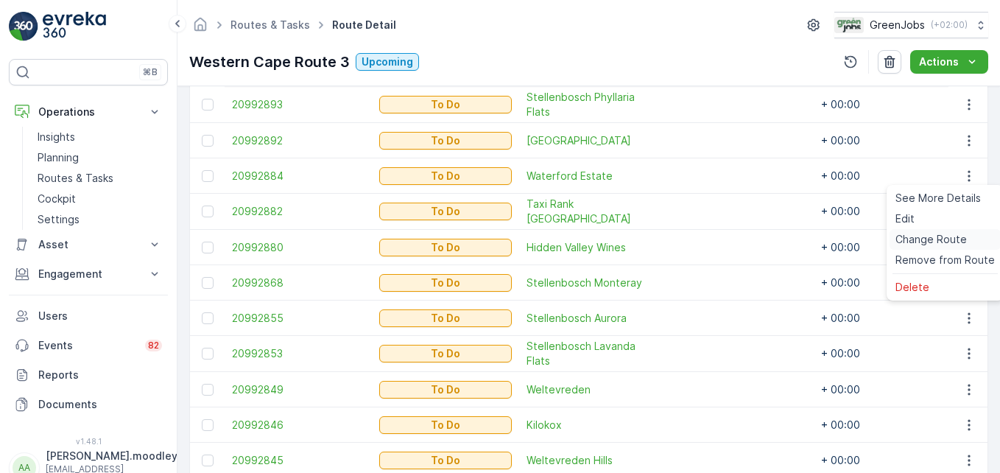
click at [715, 238] on span "Change Route" at bounding box center [931, 239] width 71 height 15
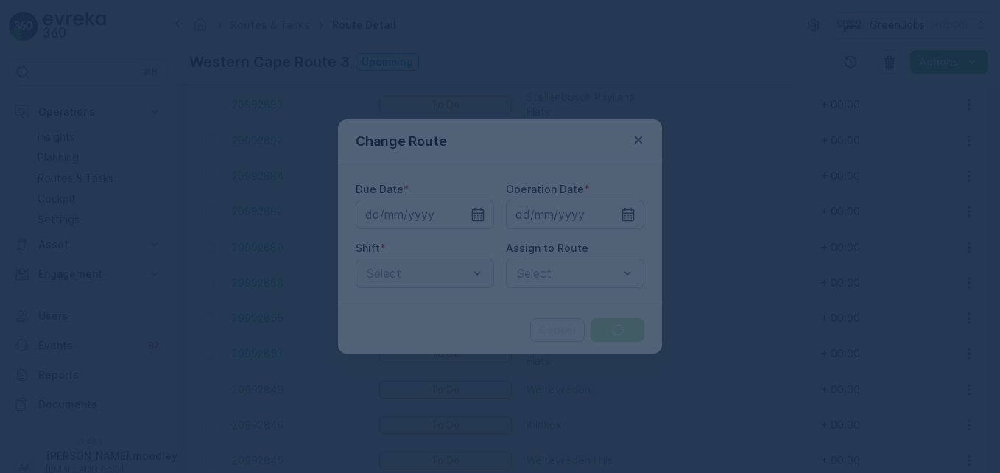
type input "[DATE]"
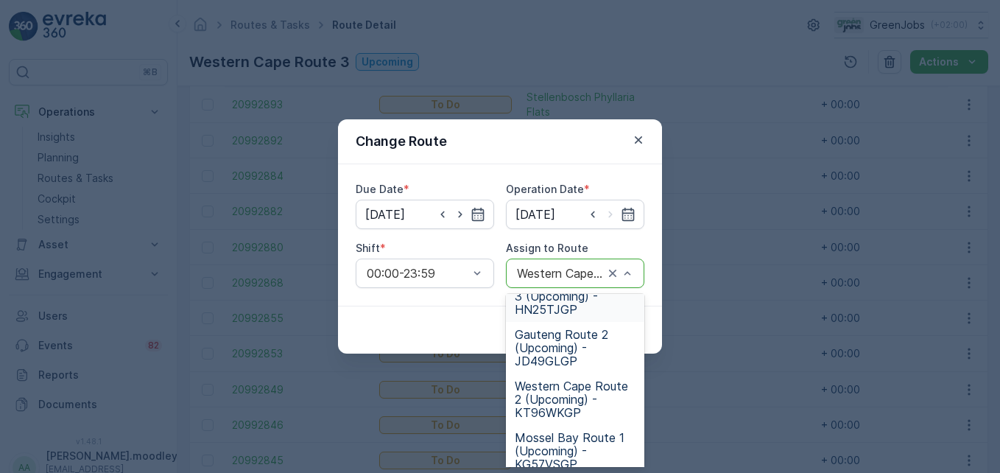
scroll to position [147, 0]
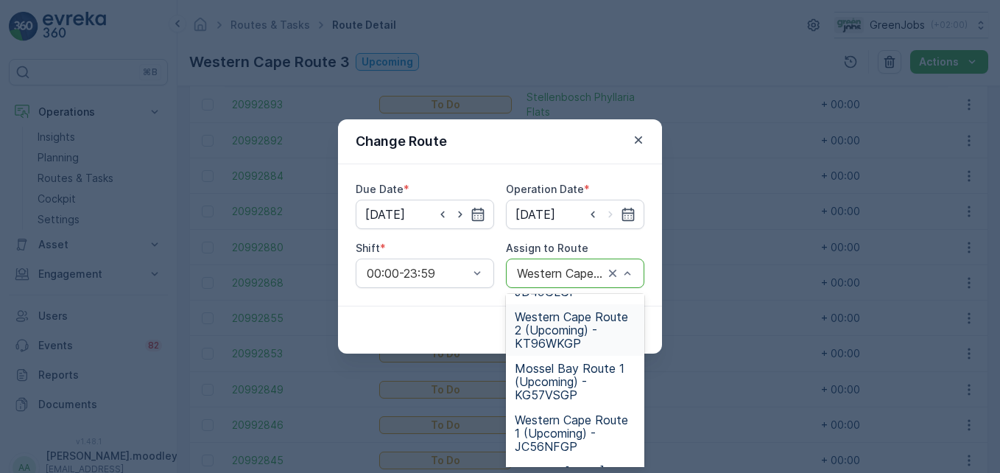
click at [560, 331] on span "Western Cape Route 2 (Upcoming) - KT96WKGP" at bounding box center [575, 330] width 121 height 40
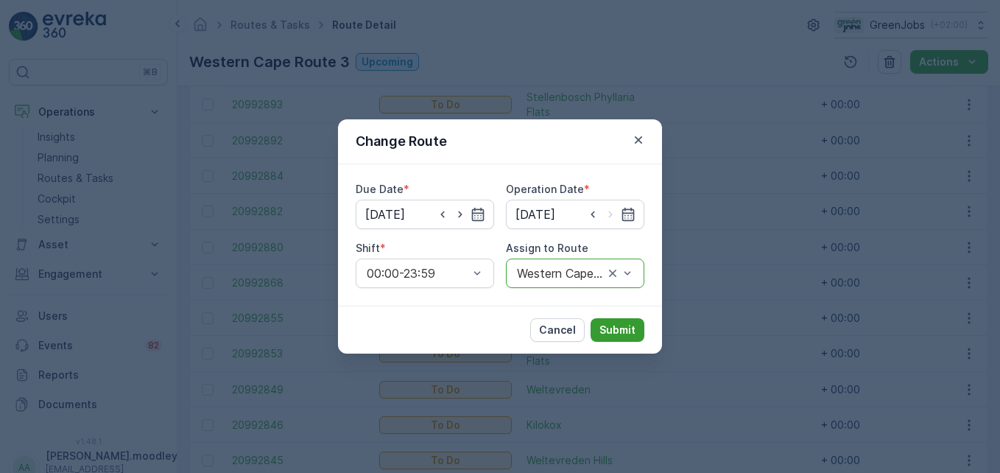
click at [613, 334] on p "Submit" at bounding box center [617, 330] width 36 height 15
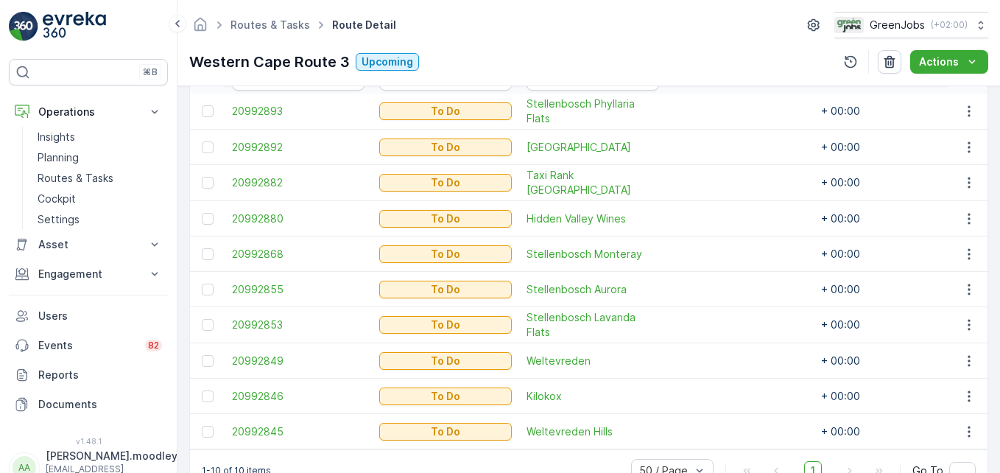
scroll to position [442, 0]
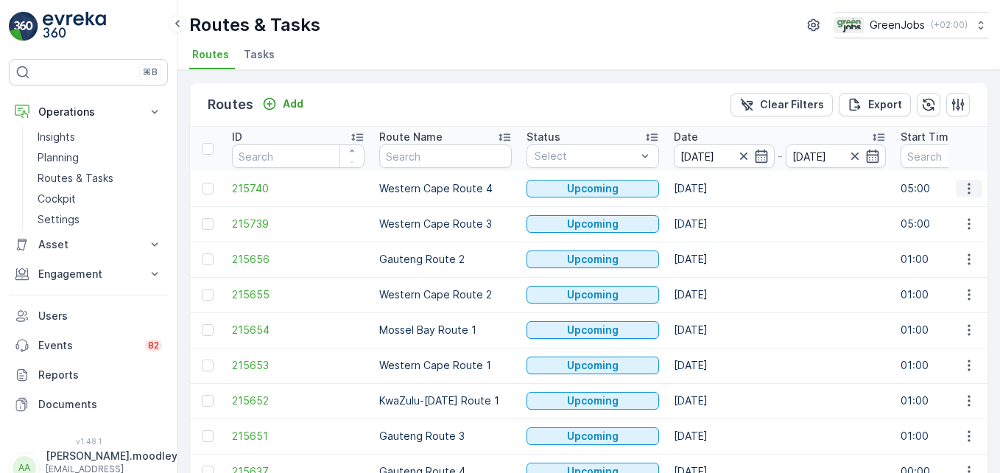
click at [715, 191] on icon "button" at bounding box center [969, 188] width 15 height 15
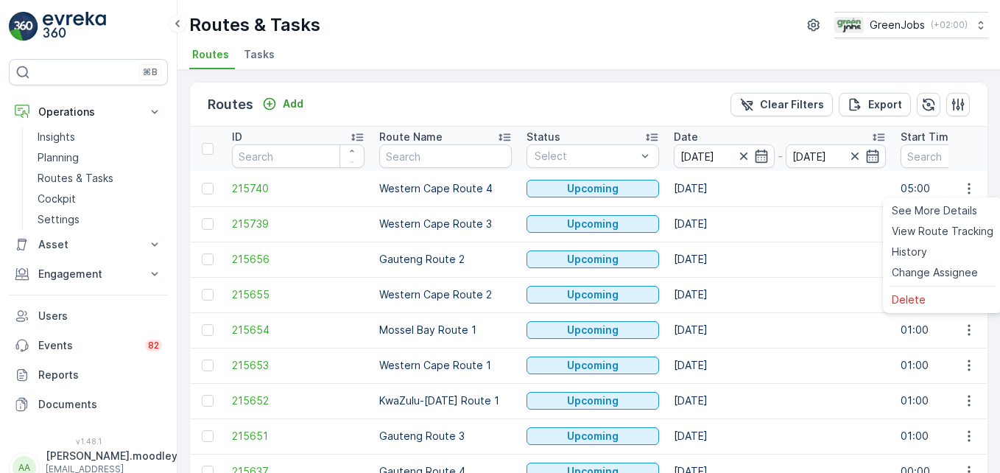
click at [715, 240] on td "[DATE]" at bounding box center [779, 223] width 227 height 35
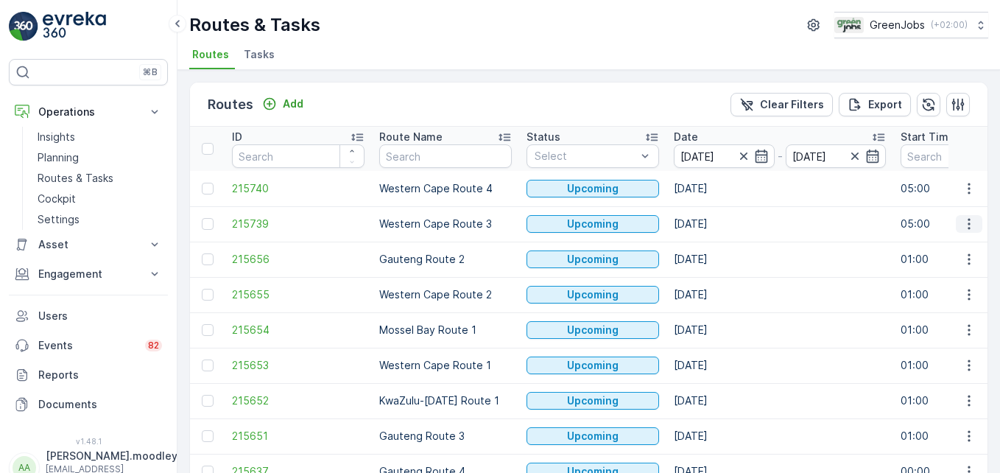
click at [715, 221] on icon "button" at bounding box center [969, 224] width 15 height 15
click at [715, 239] on span "See More Details" at bounding box center [934, 246] width 85 height 15
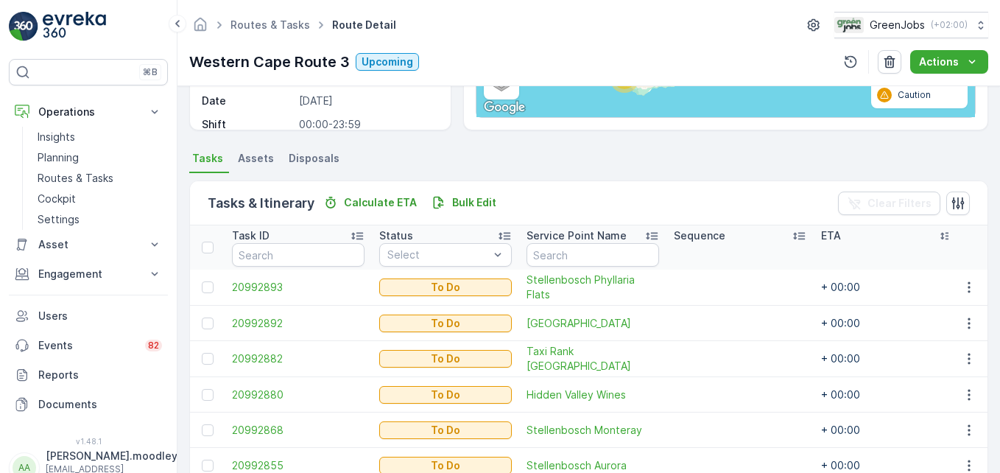
scroll to position [483, 0]
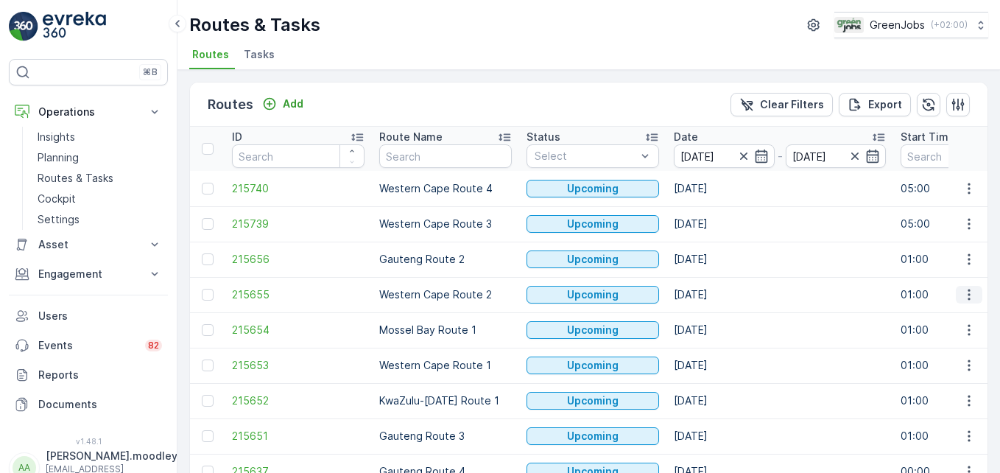
click at [715, 294] on icon "button" at bounding box center [969, 294] width 15 height 15
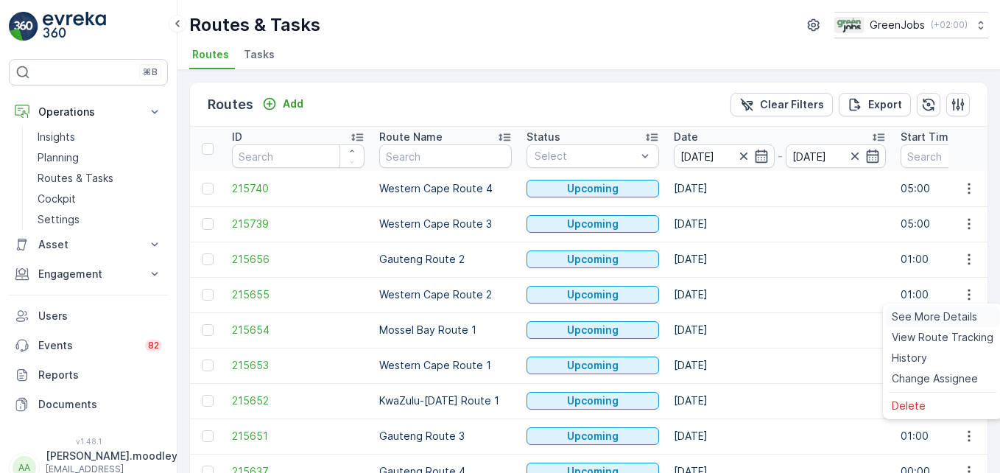
click at [715, 314] on span "See More Details" at bounding box center [934, 316] width 85 height 15
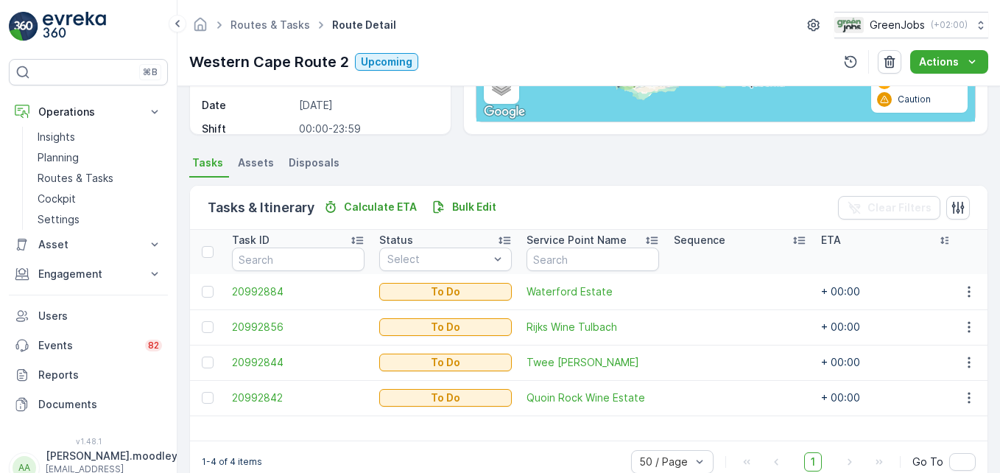
scroll to position [287, 0]
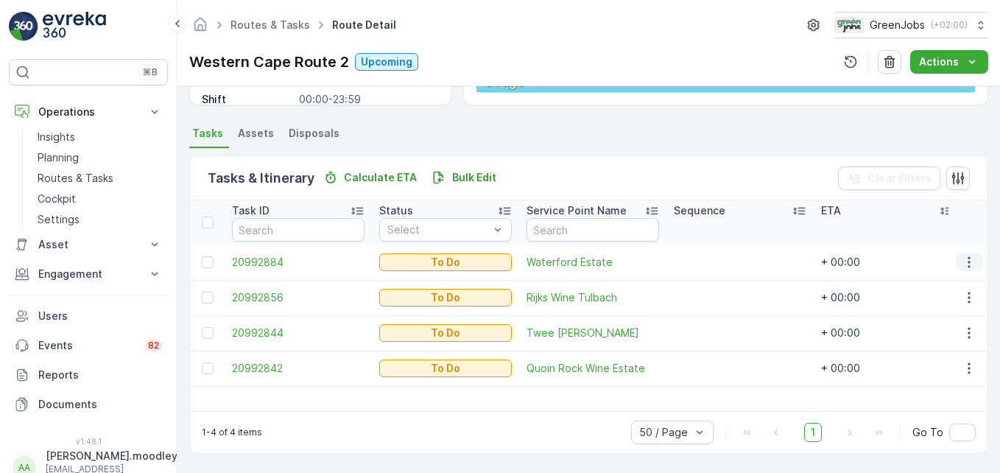
click at [715, 259] on icon "button" at bounding box center [969, 262] width 15 height 15
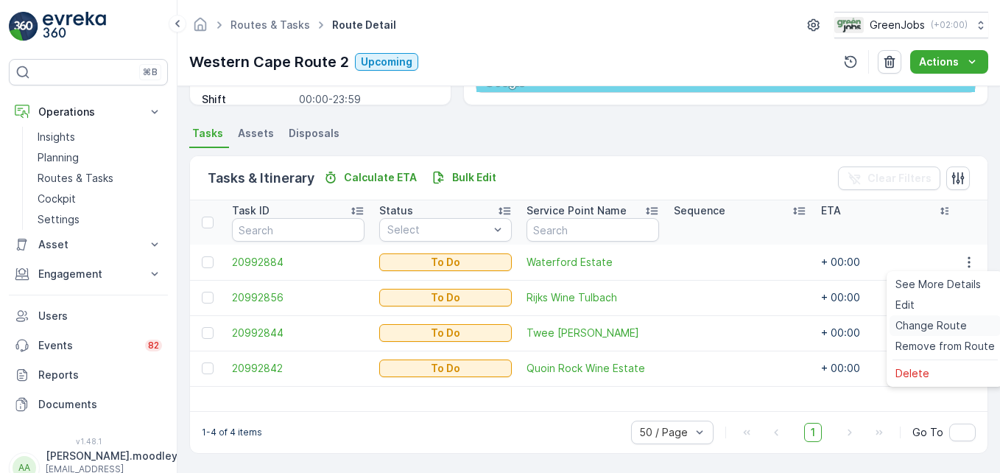
click at [715, 327] on span "Change Route" at bounding box center [931, 325] width 71 height 15
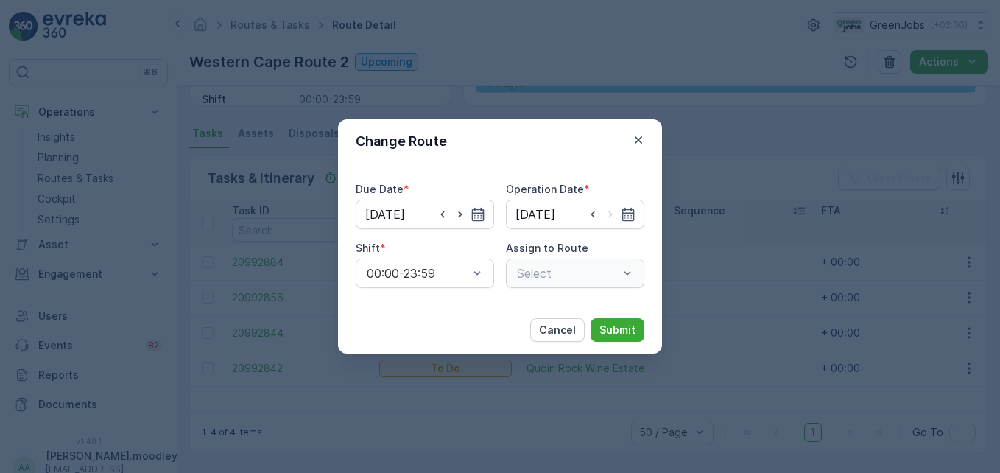
type input "[DATE]"
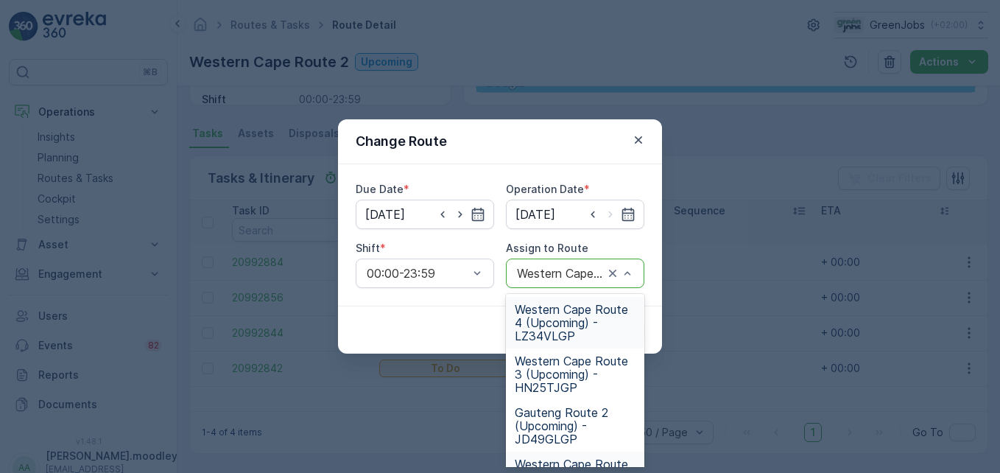
click at [563, 326] on span "Western Cape Route 4 (Upcoming) - LZ34VLGP" at bounding box center [575, 323] width 121 height 40
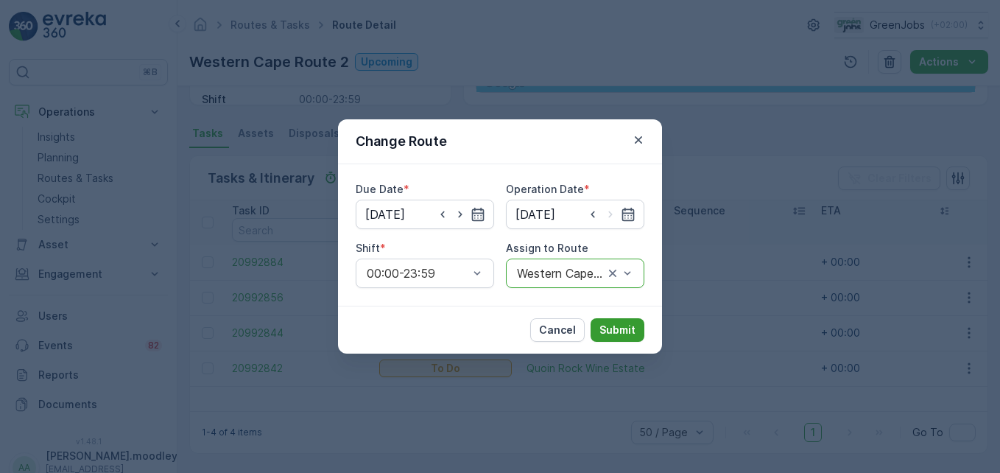
click at [608, 326] on p "Submit" at bounding box center [617, 330] width 36 height 15
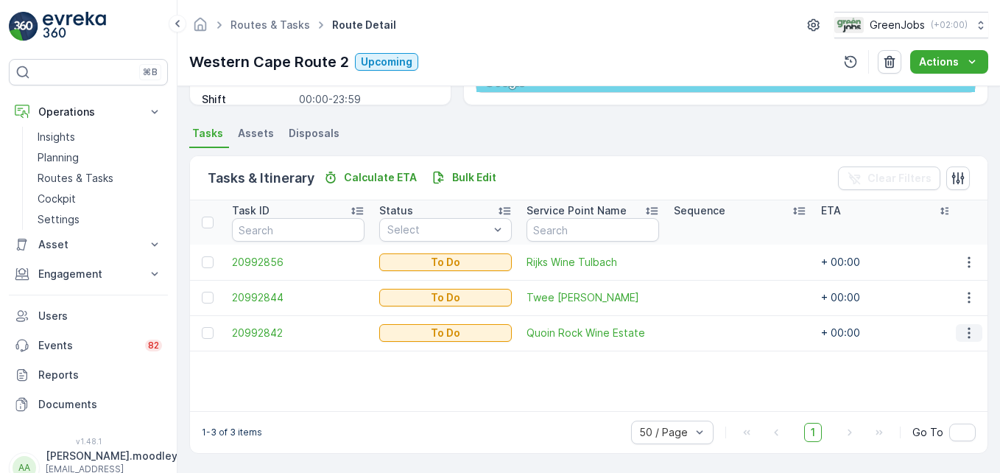
click at [715, 333] on icon "button" at bounding box center [969, 333] width 15 height 15
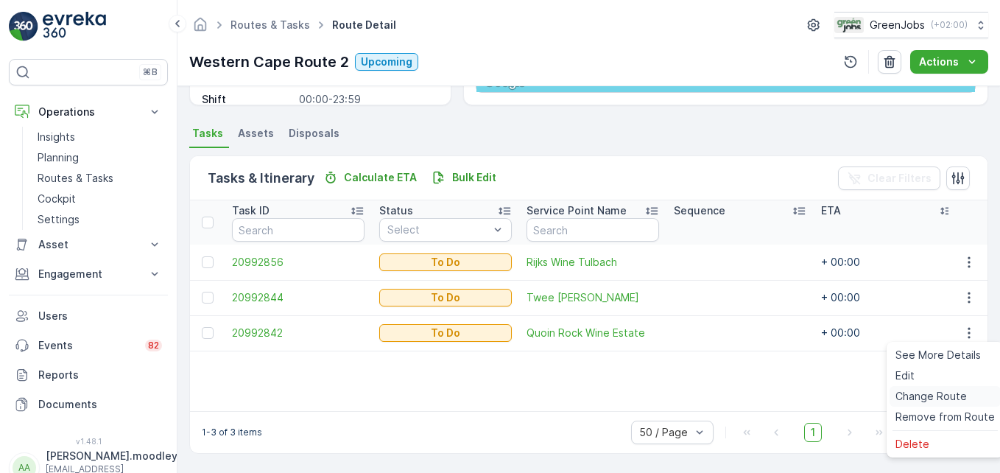
click at [715, 395] on span "Change Route" at bounding box center [931, 396] width 71 height 15
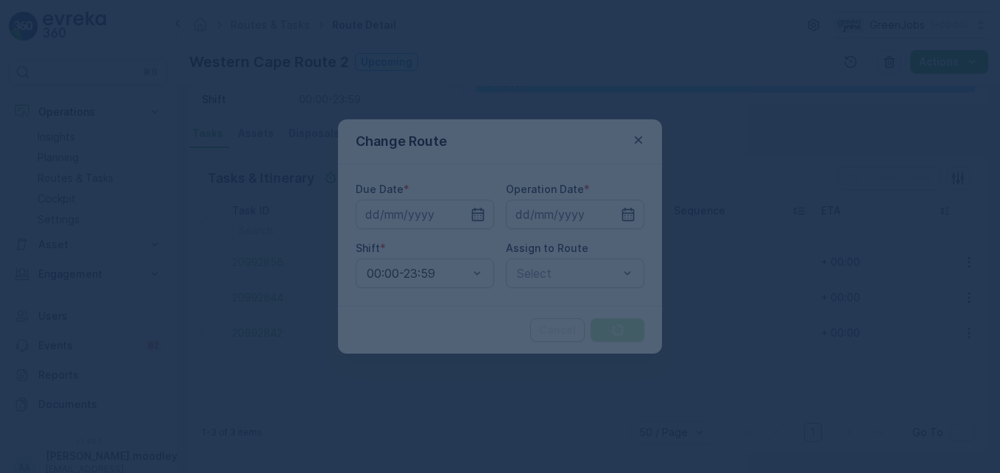
type input "[DATE]"
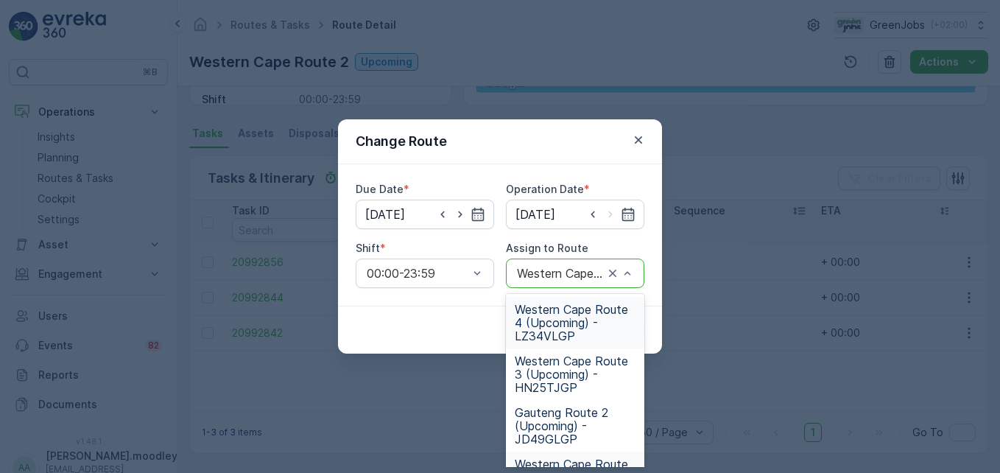
click at [570, 327] on span "Western Cape Route 4 (Upcoming) - LZ34VLGP" at bounding box center [575, 323] width 121 height 40
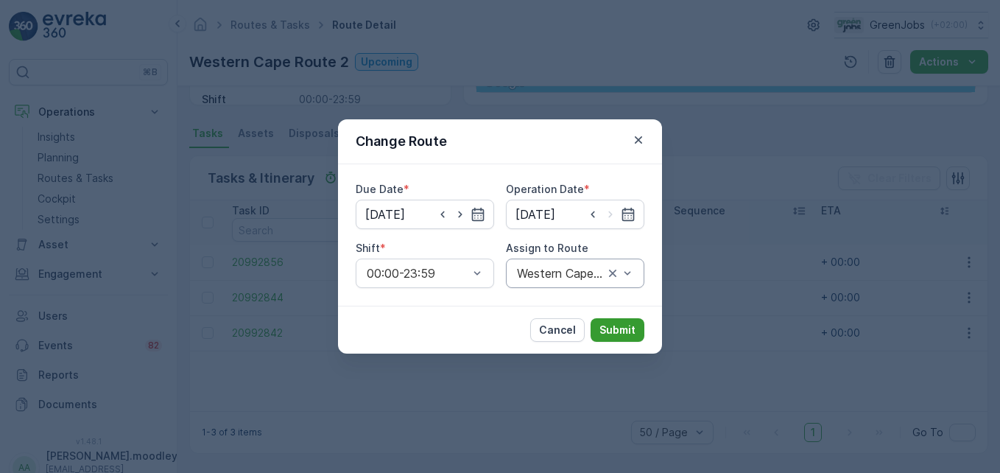
click at [612, 328] on p "Submit" at bounding box center [617, 330] width 36 height 15
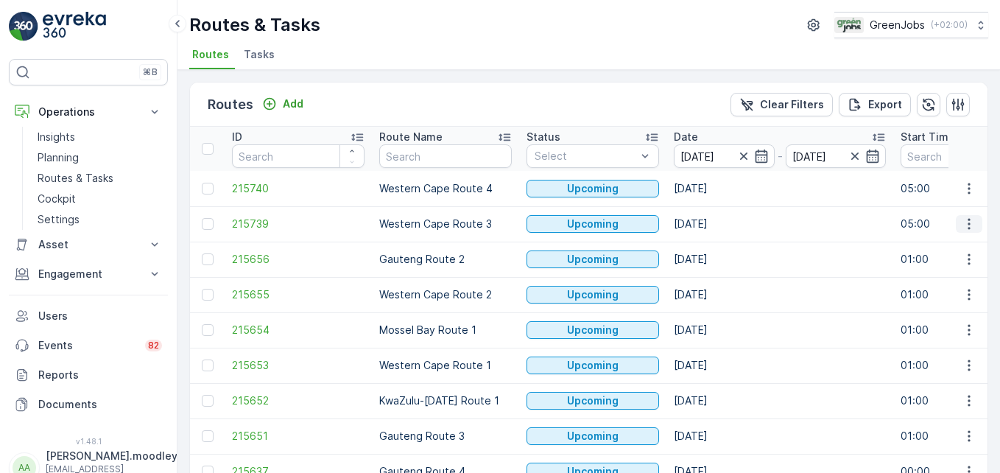
click at [715, 220] on icon "button" at bounding box center [969, 224] width 2 height 11
click at [715, 249] on span "See More Details" at bounding box center [934, 246] width 85 height 15
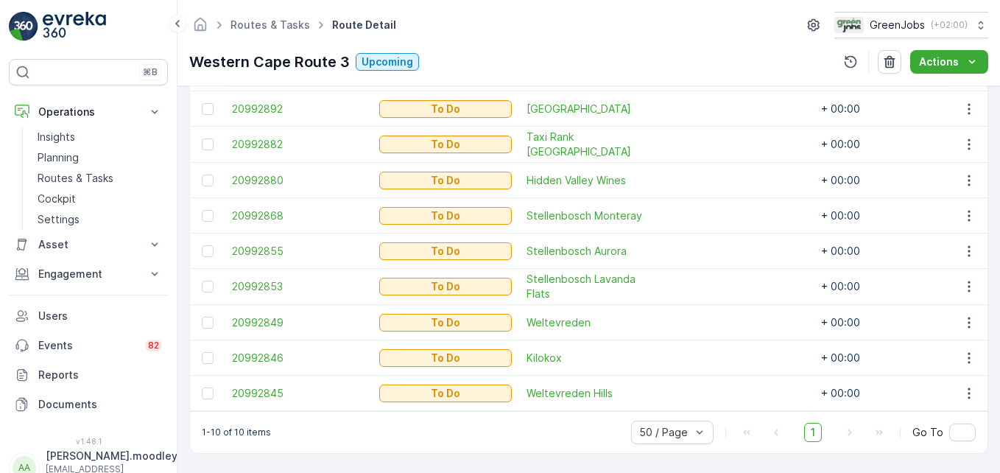
scroll to position [483, 0]
click at [715, 351] on icon "button" at bounding box center [969, 358] width 15 height 15
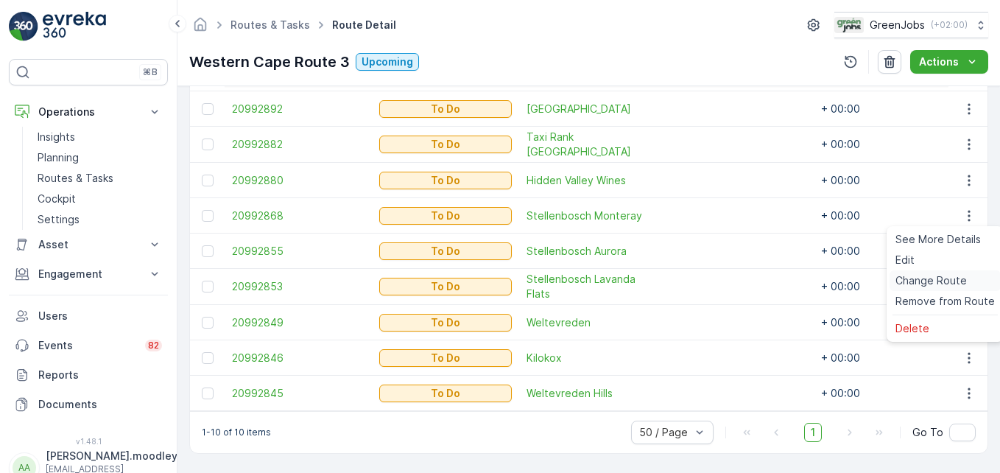
click at [715, 280] on span "Change Route" at bounding box center [931, 280] width 71 height 15
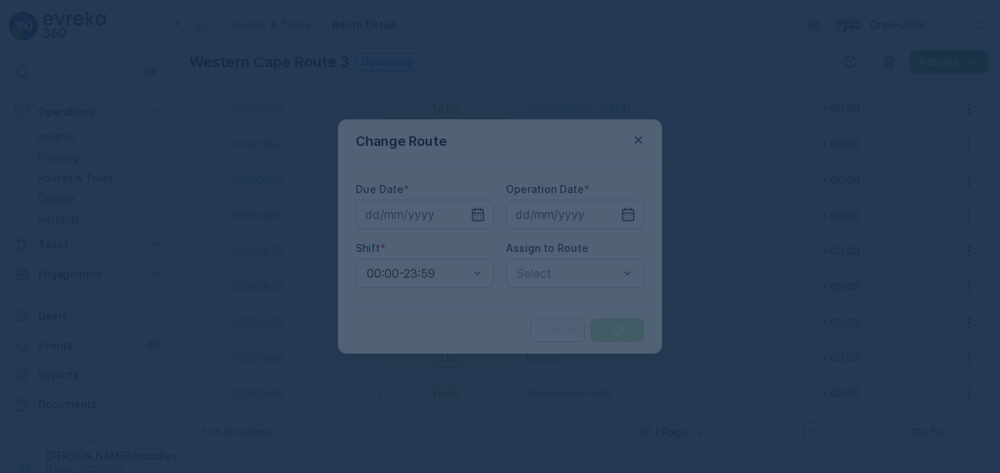
type input "[DATE]"
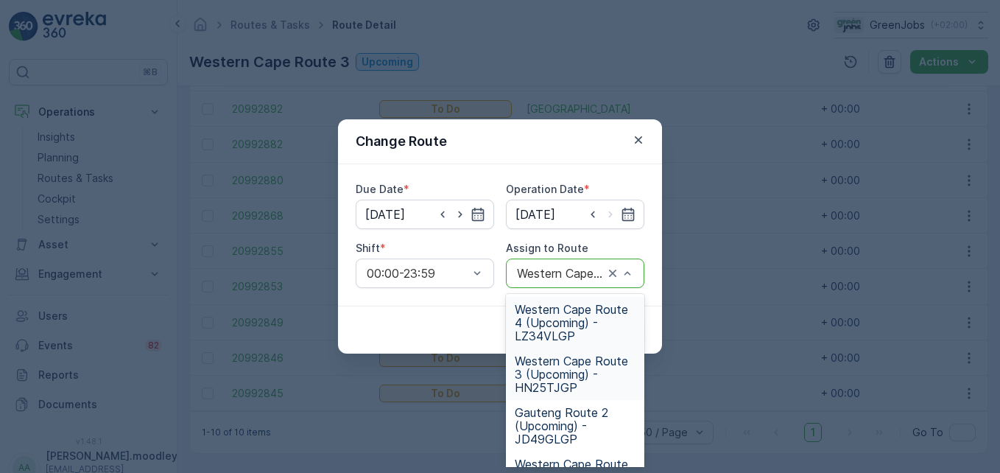
click at [560, 318] on span "Western Cape Route 4 (Upcoming) - LZ34VLGP" at bounding box center [575, 323] width 121 height 40
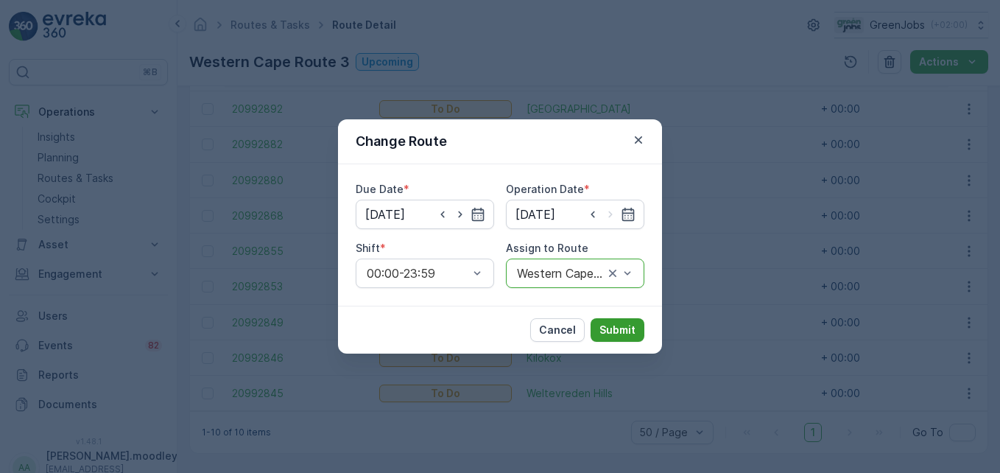
click at [623, 328] on p "Submit" at bounding box center [617, 330] width 36 height 15
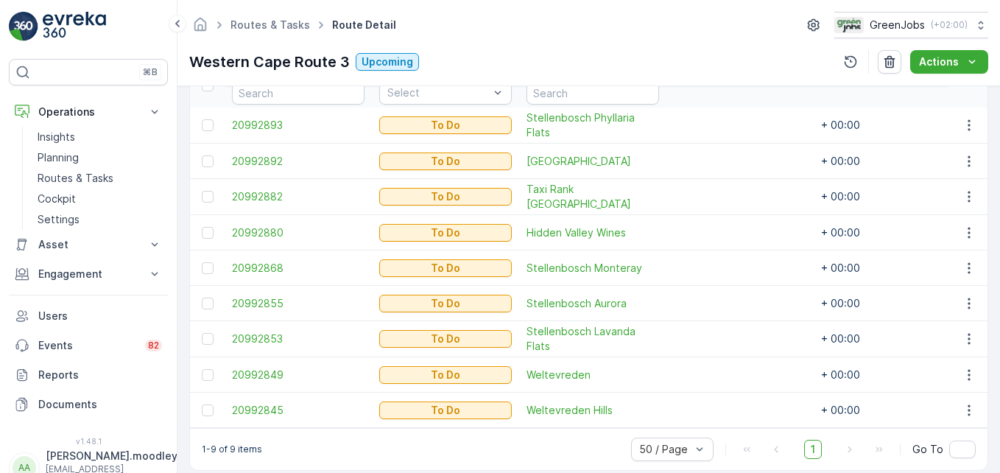
scroll to position [421, 0]
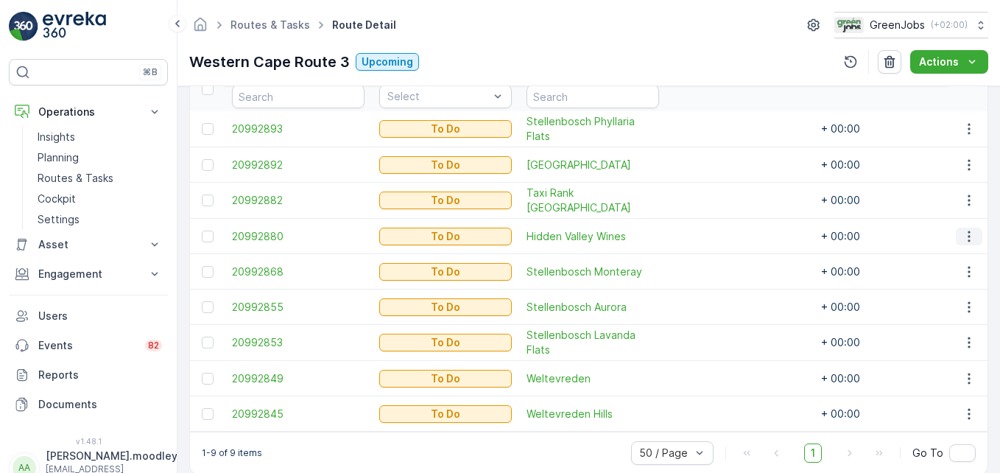
click at [715, 235] on icon "button" at bounding box center [969, 236] width 2 height 11
click at [715, 299] on span "Change Route" at bounding box center [931, 299] width 71 height 15
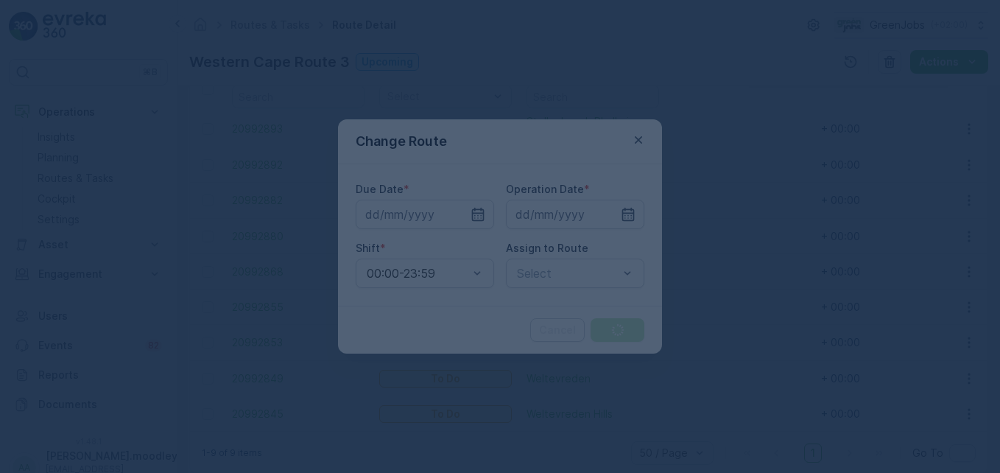
type input "[DATE]"
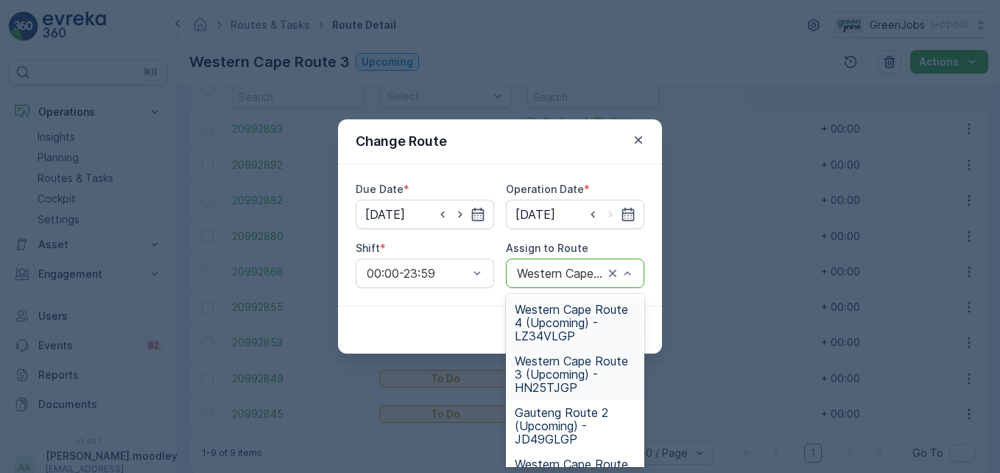
click at [640, 272] on div "Western Cape Route 3 (Upcoming) - HN25TJGP" at bounding box center [575, 272] width 138 height 29
click at [557, 323] on span "Western Cape Route 4 (Upcoming) - LZ34VLGP" at bounding box center [575, 323] width 121 height 40
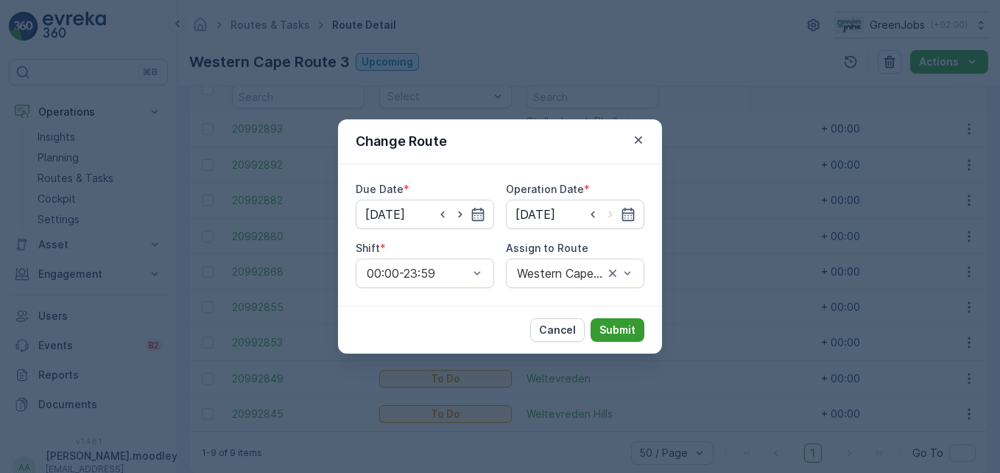
click at [613, 327] on p "Submit" at bounding box center [617, 330] width 36 height 15
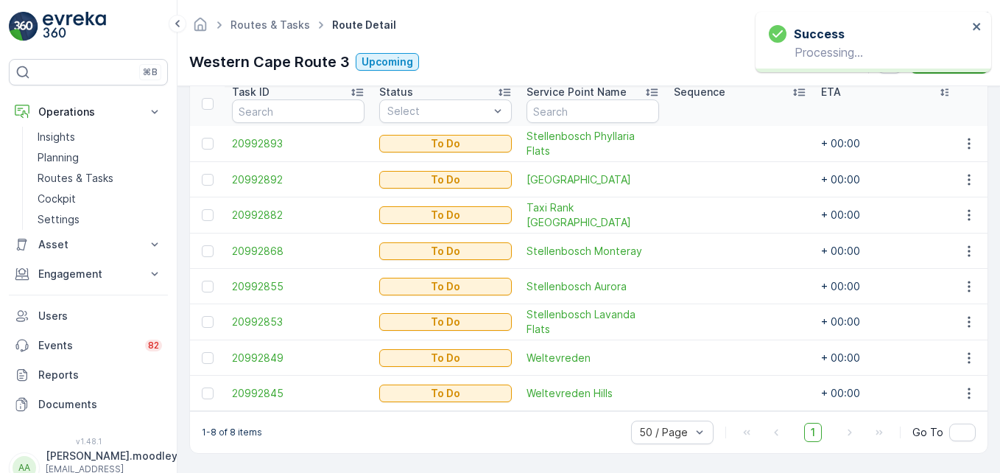
scroll to position [412, 0]
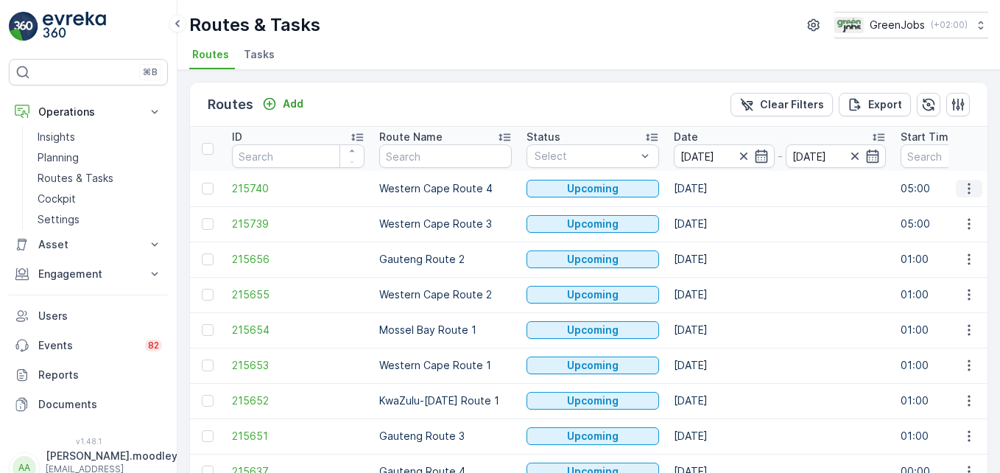
click at [715, 189] on button "button" at bounding box center [969, 189] width 27 height 18
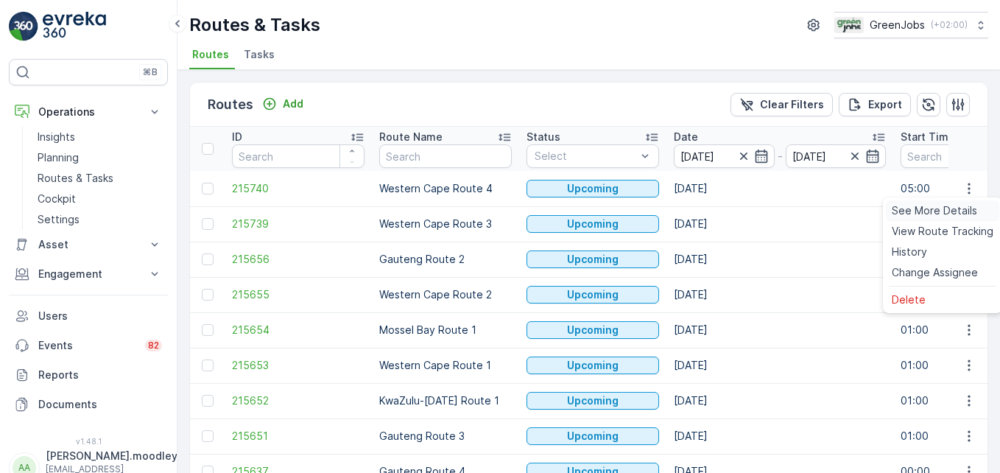
click at [715, 211] on span "See More Details" at bounding box center [934, 210] width 85 height 15
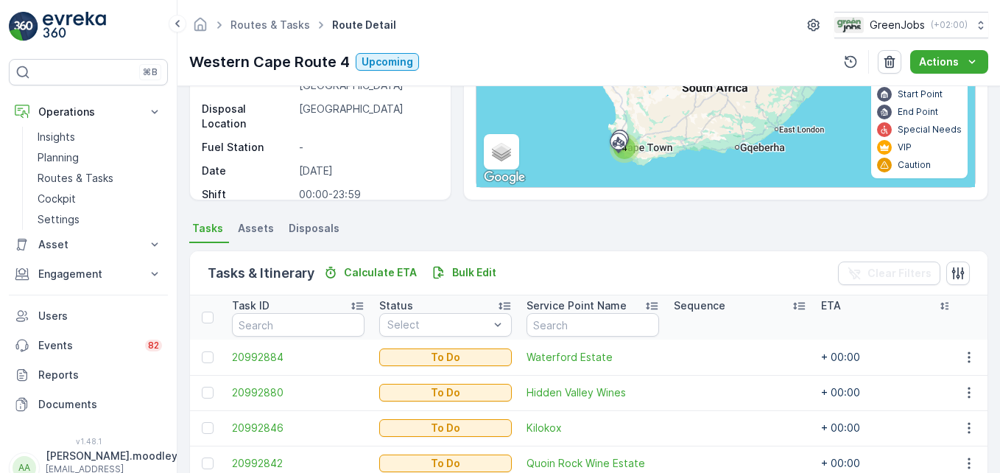
scroll to position [287, 0]
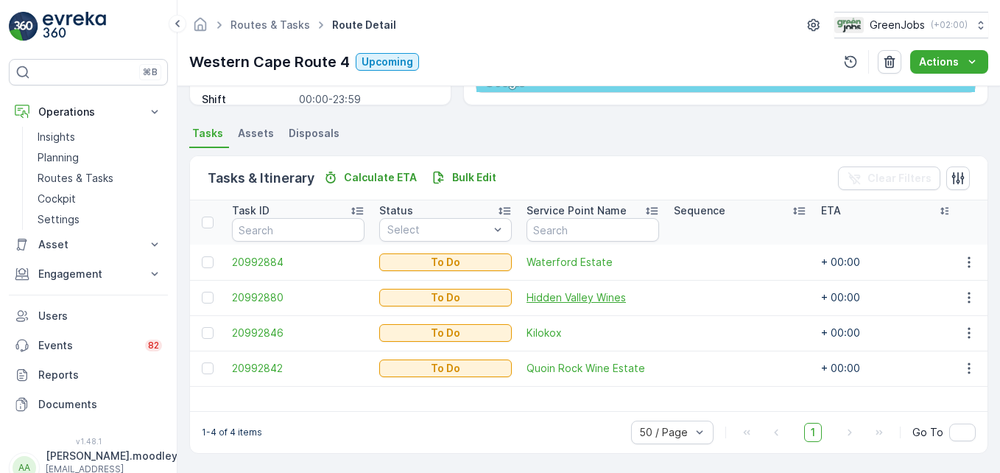
click at [633, 300] on span "Hidden Valley Wines" at bounding box center [593, 297] width 133 height 15
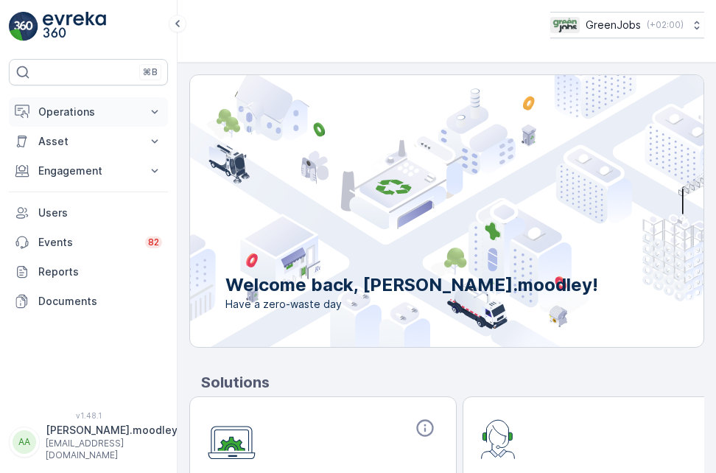
click at [157, 108] on icon at bounding box center [154, 112] width 15 height 15
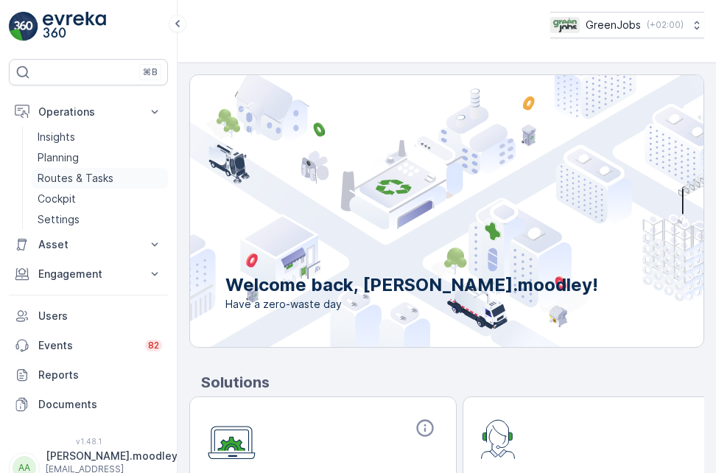
click at [113, 178] on link "Routes & Tasks" at bounding box center [100, 178] width 136 height 21
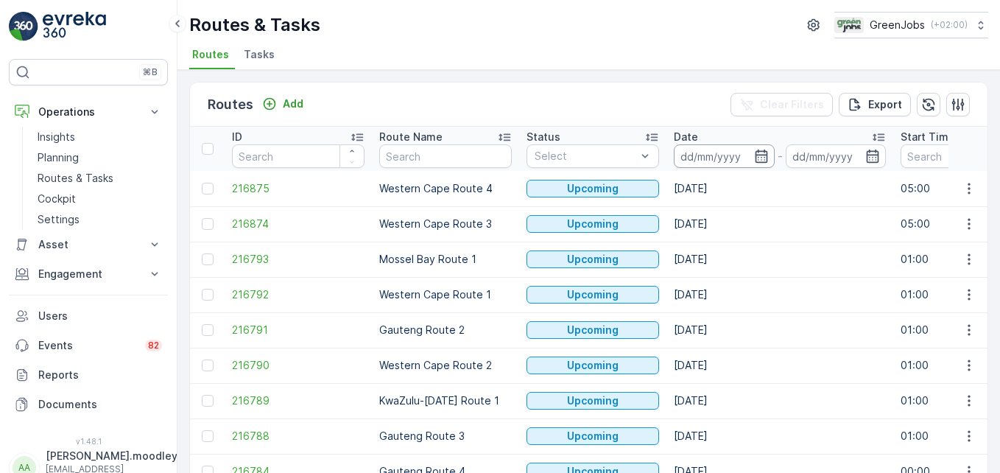
click at [690, 147] on input at bounding box center [724, 156] width 101 height 24
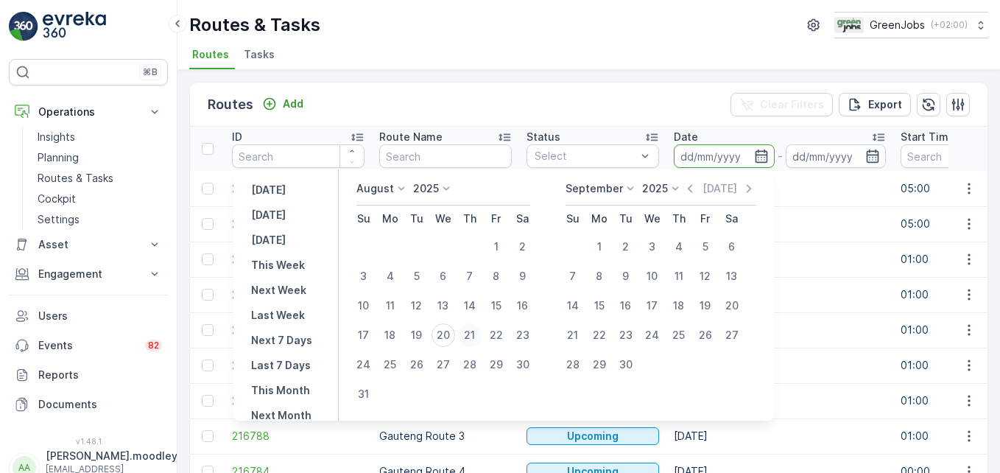
click at [476, 328] on div "21" at bounding box center [470, 335] width 24 height 24
type input "[DATE]"
click at [476, 328] on div "21" at bounding box center [470, 335] width 24 height 24
type input "[DATE]"
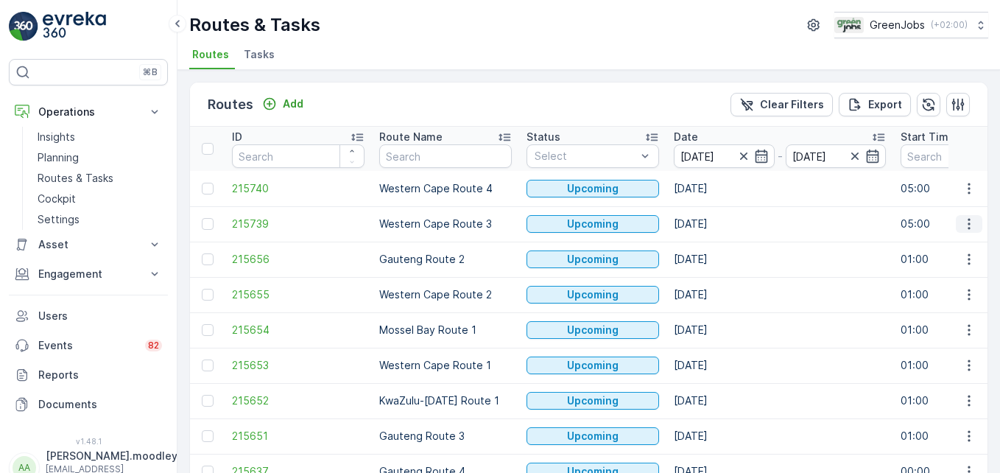
click at [715, 222] on icon "button" at bounding box center [969, 224] width 15 height 15
click at [715, 245] on span "See More Details" at bounding box center [934, 246] width 85 height 15
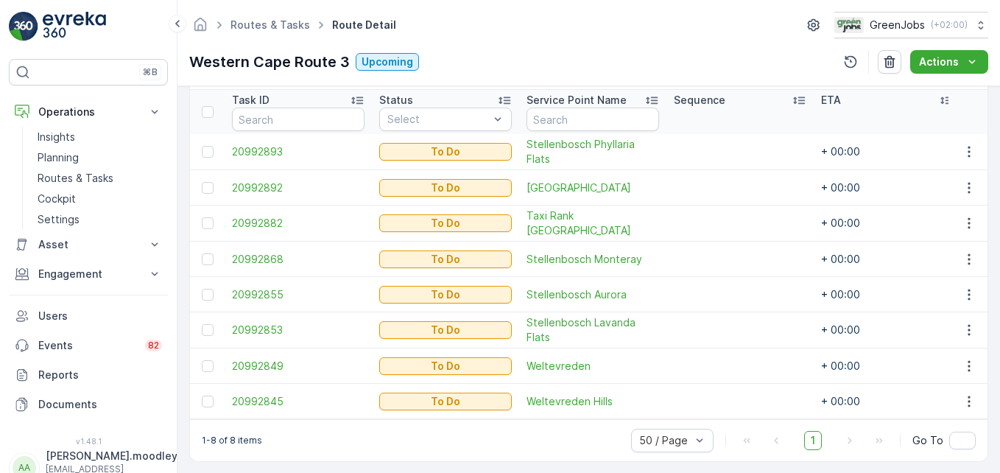
scroll to position [412, 0]
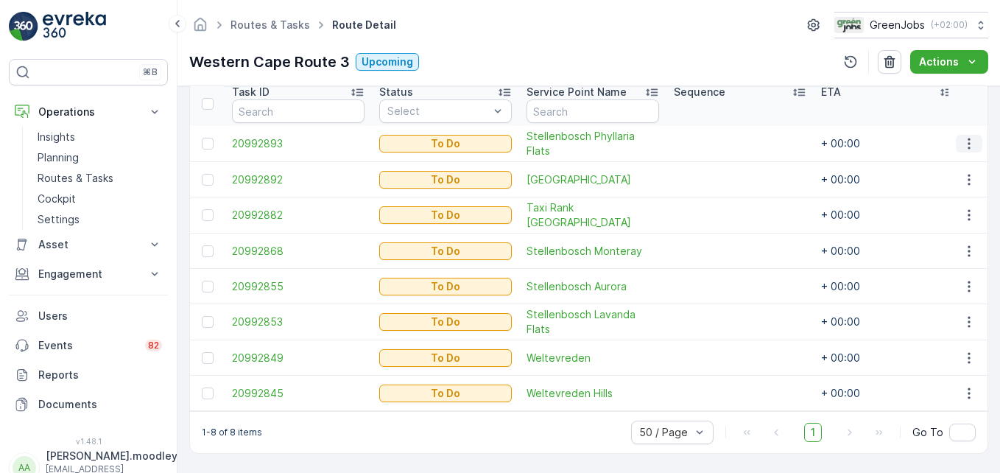
click at [715, 139] on icon "button" at bounding box center [969, 143] width 15 height 15
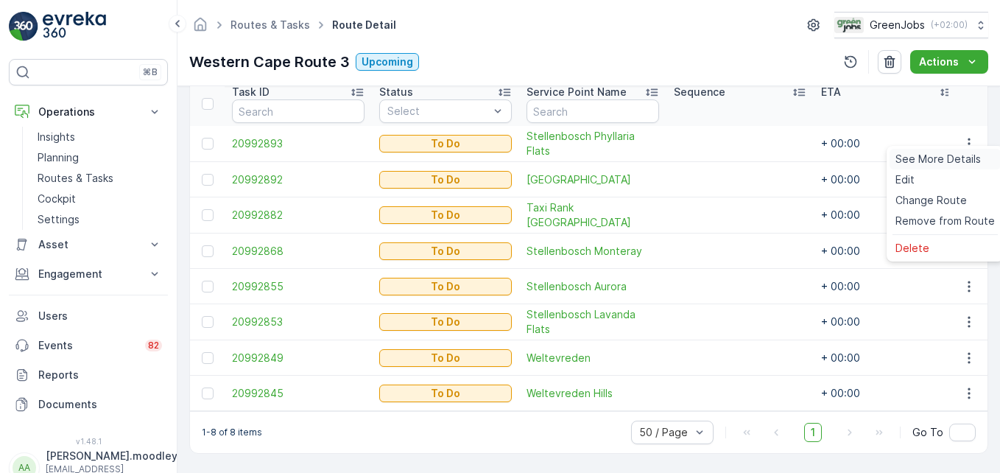
click at [715, 155] on span "See More Details" at bounding box center [938, 159] width 85 height 15
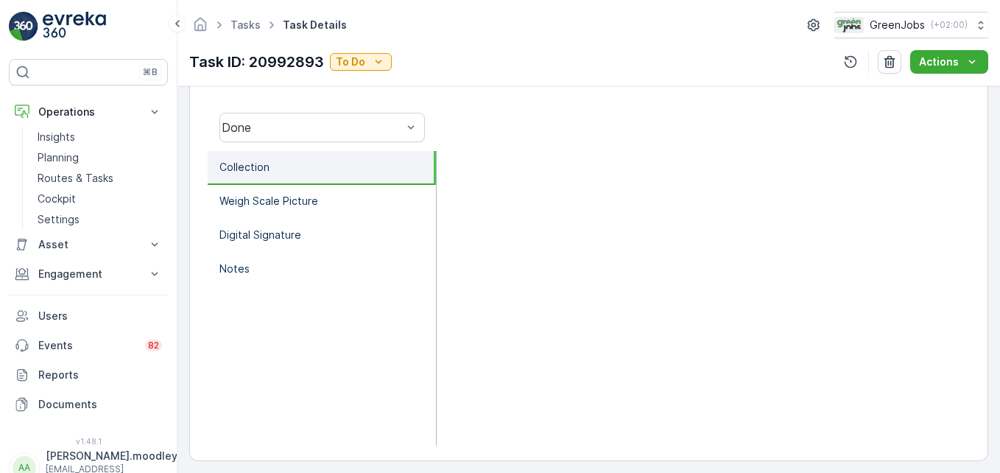
scroll to position [456, 0]
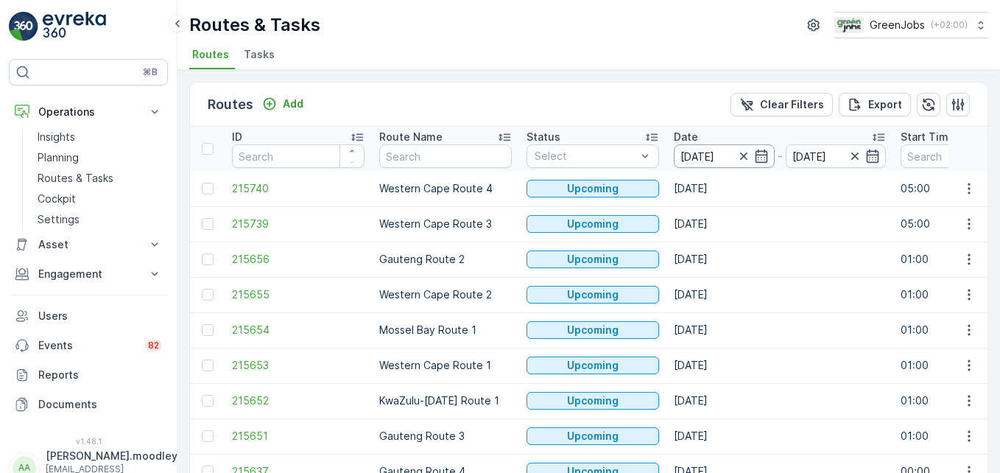
click at [700, 156] on input "[DATE]" at bounding box center [724, 156] width 101 height 24
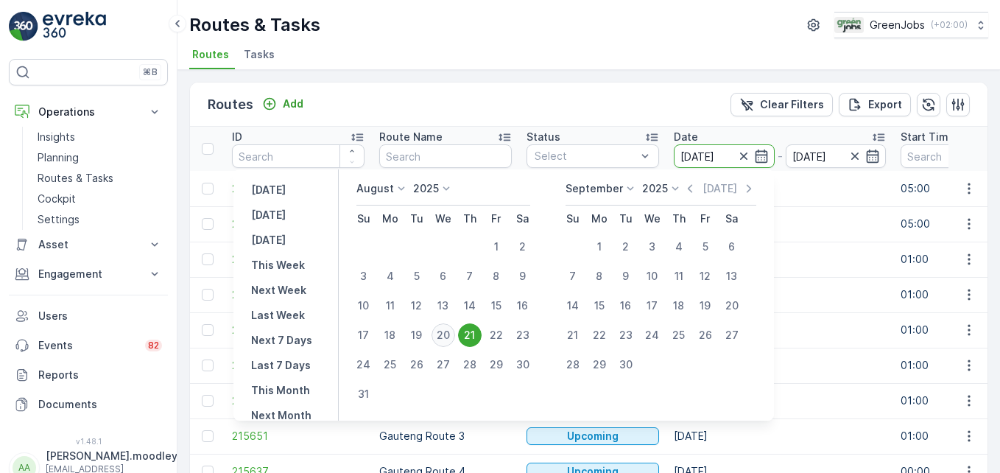
click at [453, 333] on div "20" at bounding box center [444, 335] width 24 height 24
type input "20.08.2025"
click at [453, 333] on div "20" at bounding box center [444, 335] width 24 height 24
type input "20.08.2025"
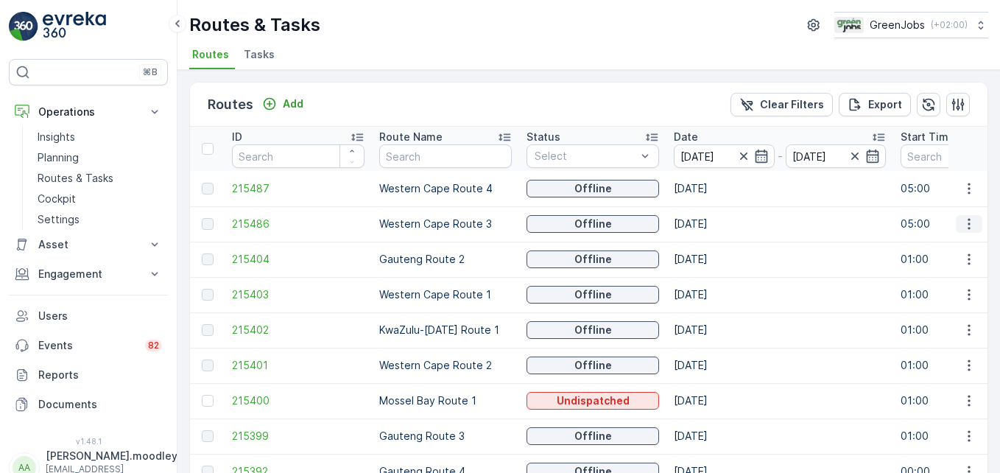
click at [715, 222] on icon "button" at bounding box center [969, 224] width 15 height 15
click at [715, 247] on span "See More Details" at bounding box center [934, 246] width 85 height 15
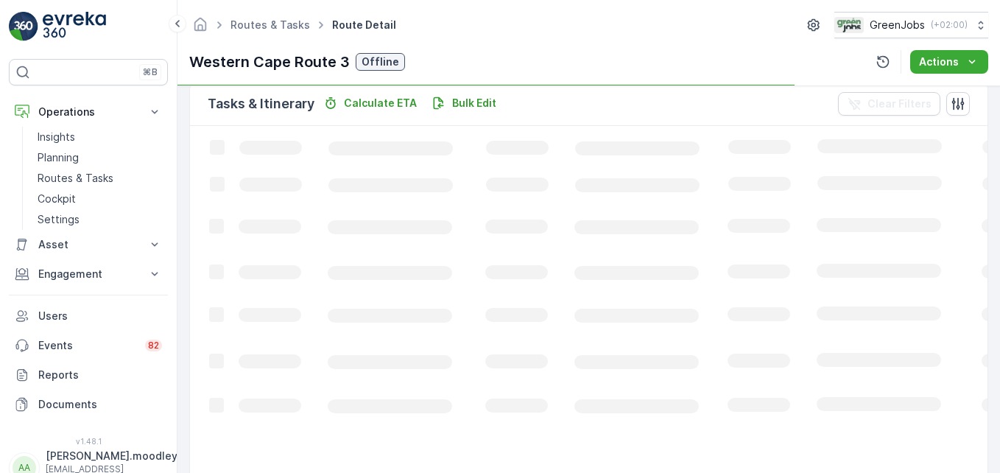
scroll to position [405, 0]
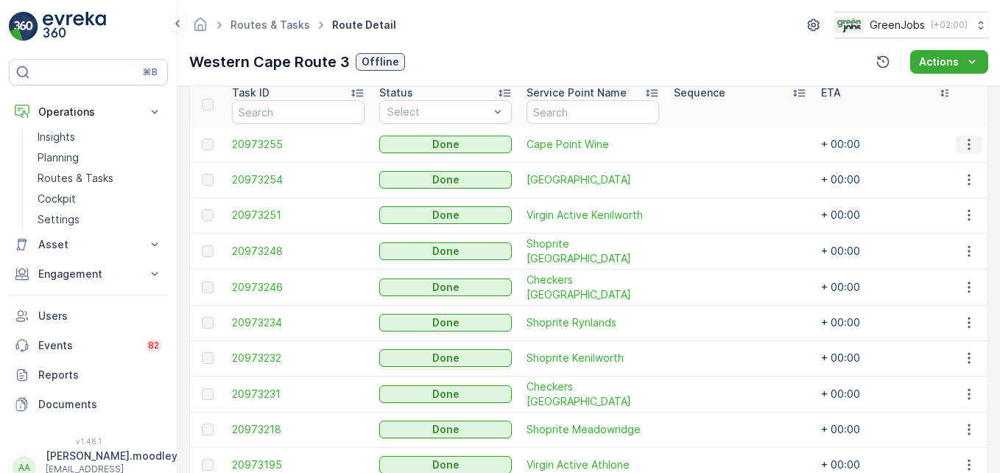
click at [715, 141] on icon "button" at bounding box center [969, 144] width 15 height 15
click at [715, 165] on span "See More Details" at bounding box center [951, 166] width 85 height 15
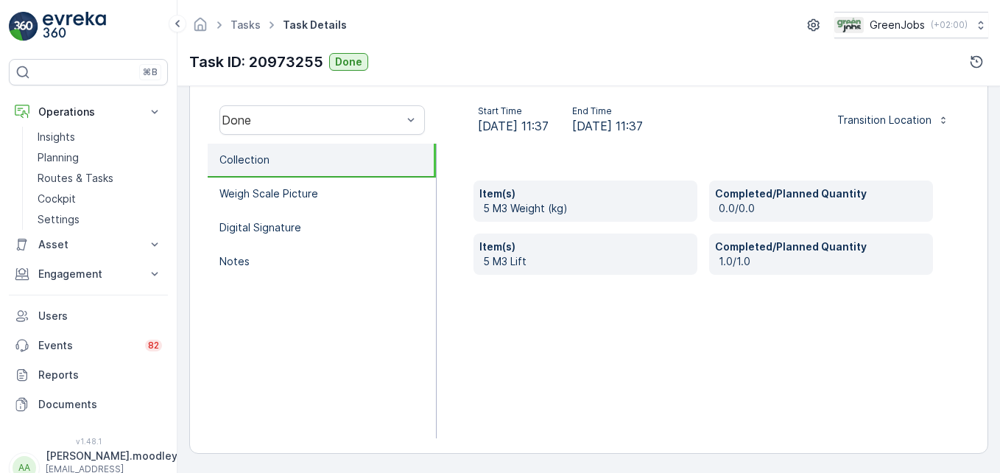
scroll to position [449, 0]
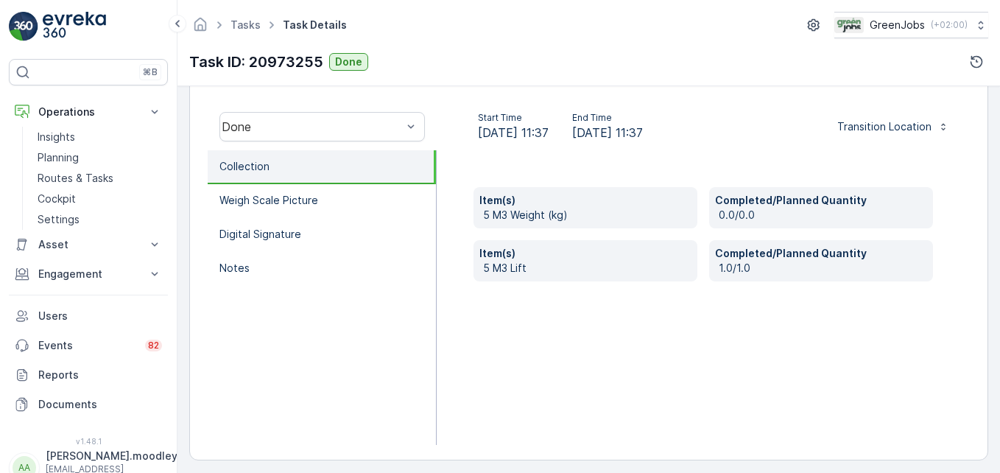
click at [715, 449] on div "Transitions View Transition Map To Do Done Done Start Time 20.08.2025 11:37 End…" at bounding box center [588, 226] width 799 height 467
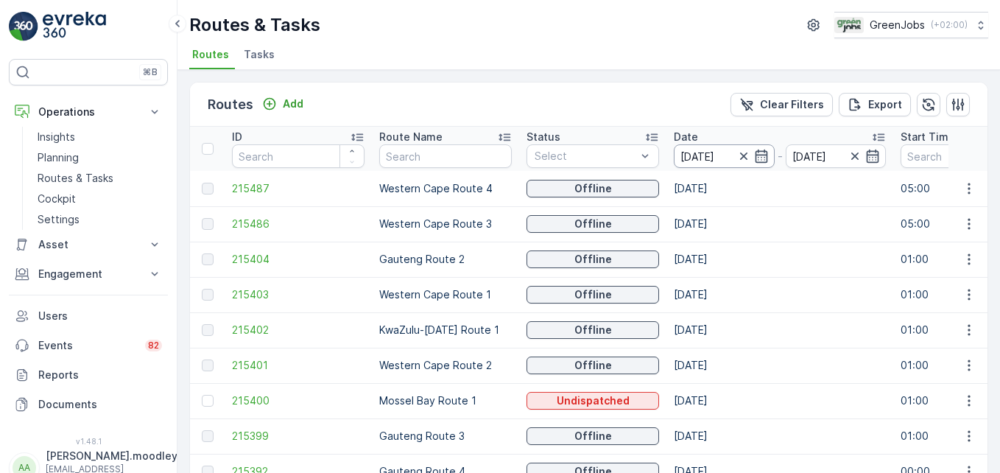
click at [715, 153] on input "20.08.2025" at bounding box center [724, 156] width 101 height 24
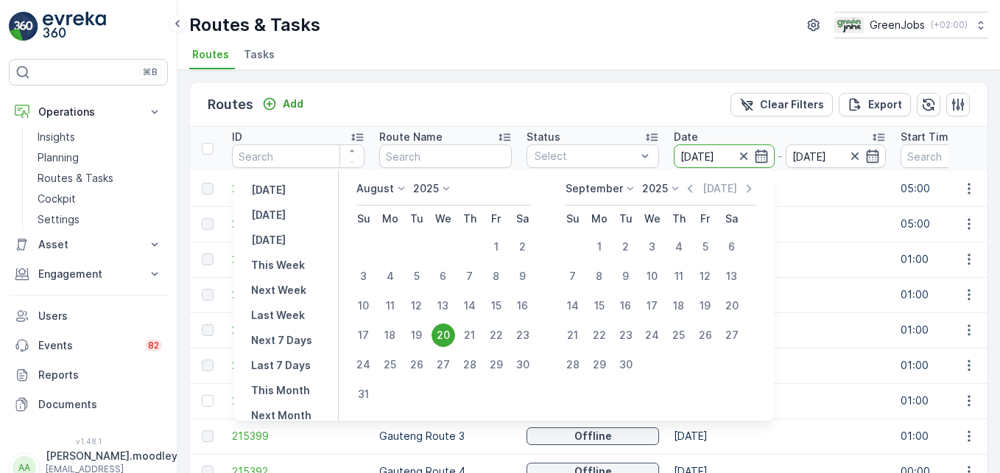
click at [454, 331] on div "20" at bounding box center [444, 335] width 24 height 24
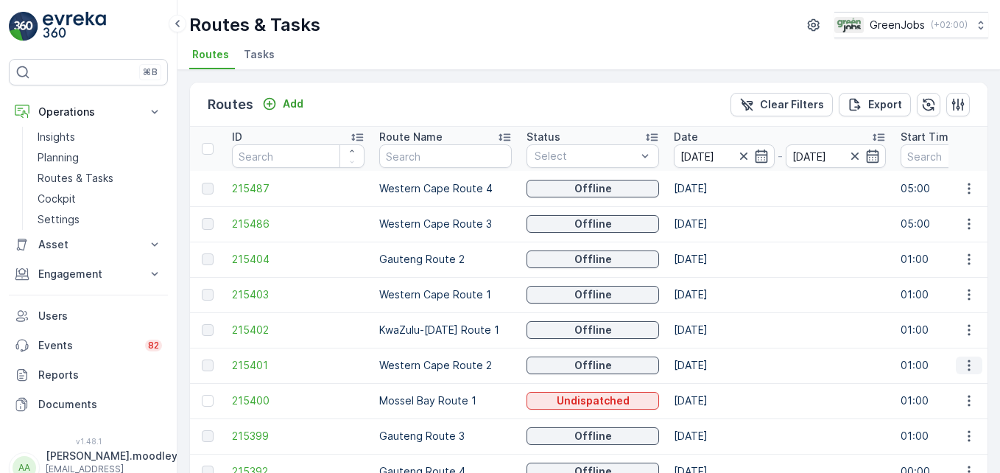
click at [715, 369] on icon "button" at bounding box center [969, 365] width 15 height 15
click at [715, 387] on span "See More Details" at bounding box center [934, 387] width 85 height 15
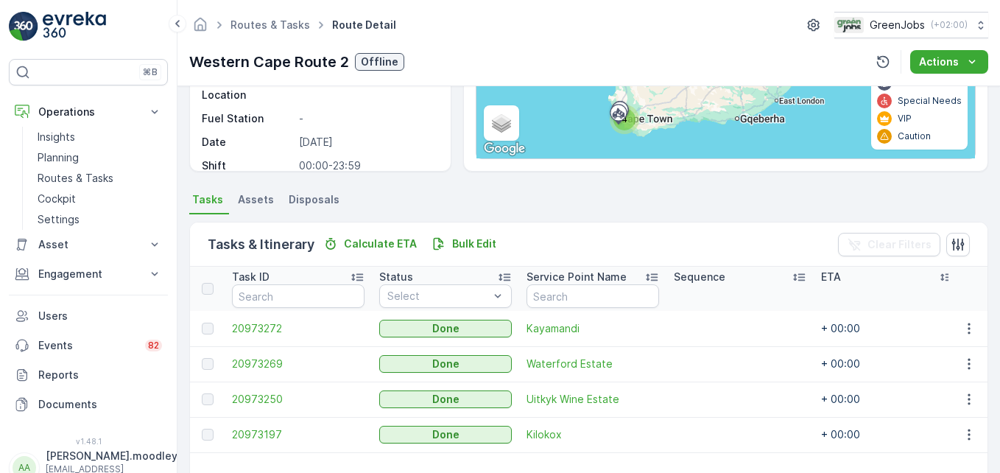
scroll to position [287, 0]
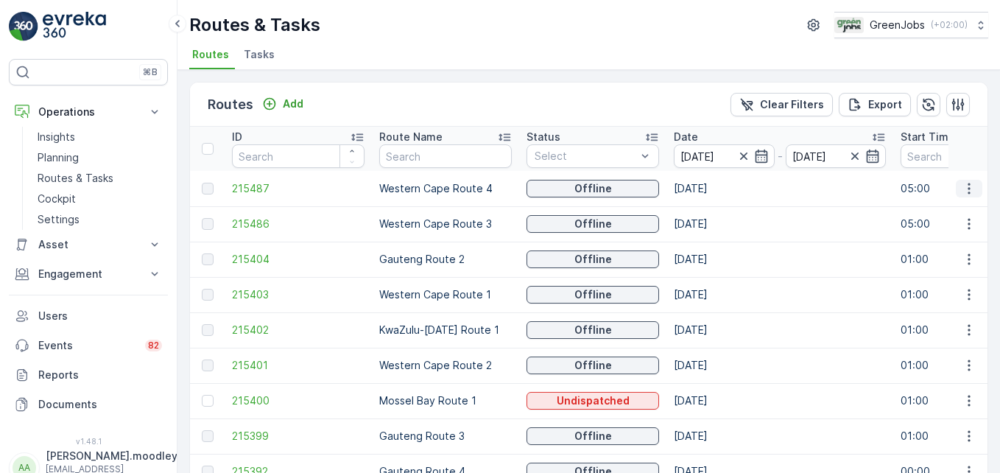
click at [715, 191] on icon "button" at bounding box center [969, 188] width 15 height 15
click at [715, 211] on span "See More Details" at bounding box center [934, 210] width 85 height 15
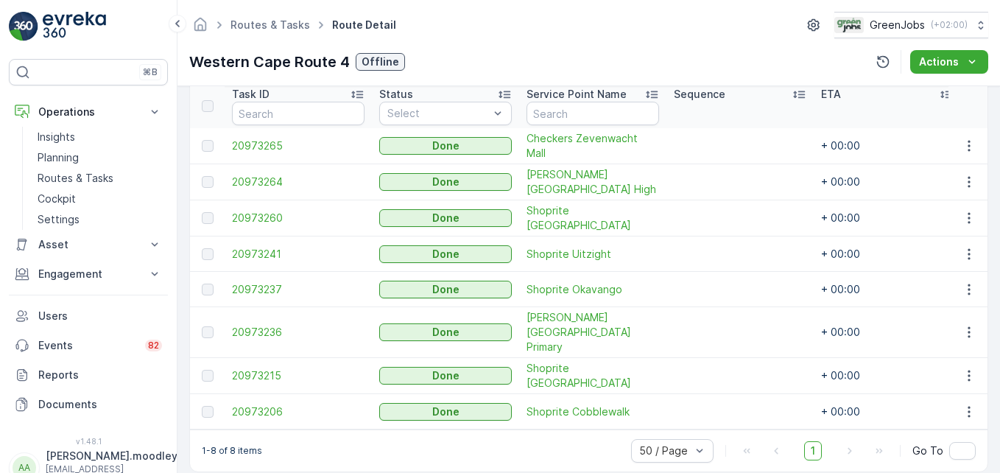
scroll to position [412, 0]
